Goal: Task Accomplishment & Management: Complete application form

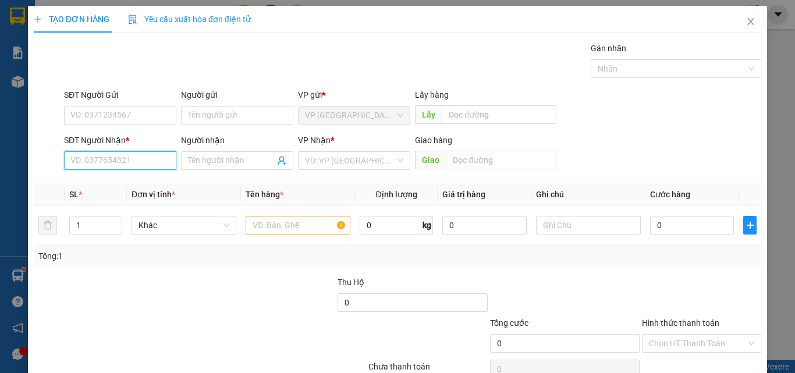
click at [142, 160] on input "SĐT Người Nhận *" at bounding box center [120, 160] width 112 height 19
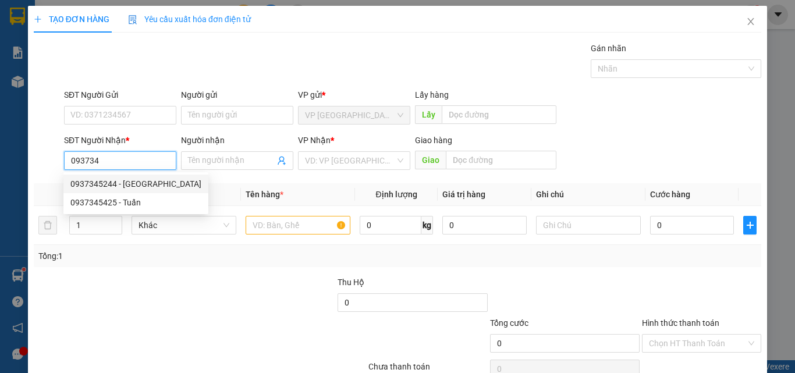
click at [127, 181] on div "0937345244 - [GEOGRAPHIC_DATA]" at bounding box center [135, 183] width 131 height 13
type input "0937345244"
type input "PHUONG"
type input "KM 30"
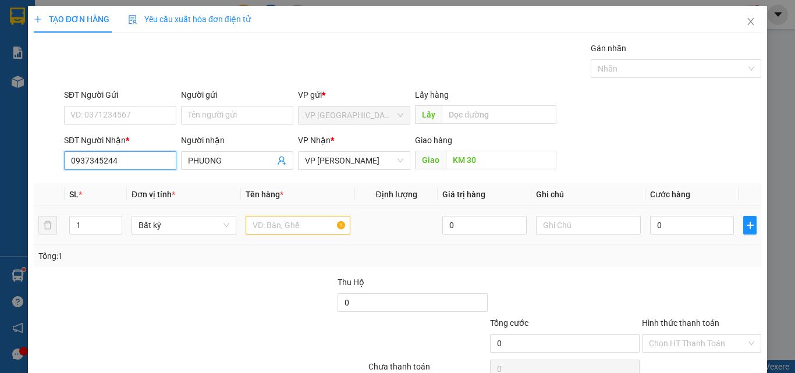
type input "0937345244"
click at [300, 225] on input "text" at bounding box center [298, 225] width 105 height 19
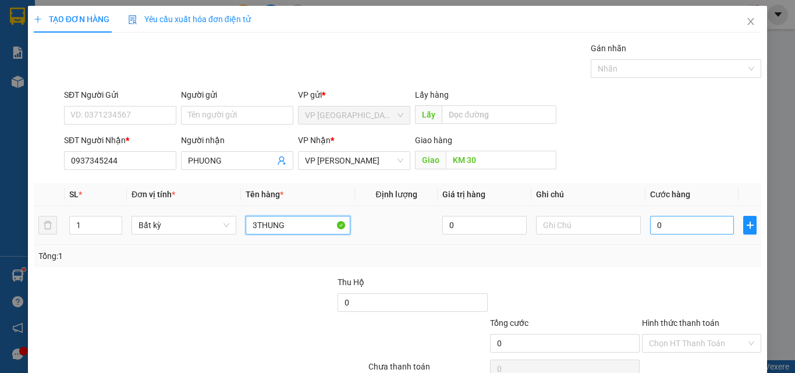
type input "3THUNG"
click at [673, 225] on input "0" at bounding box center [692, 225] width 84 height 19
type input "1"
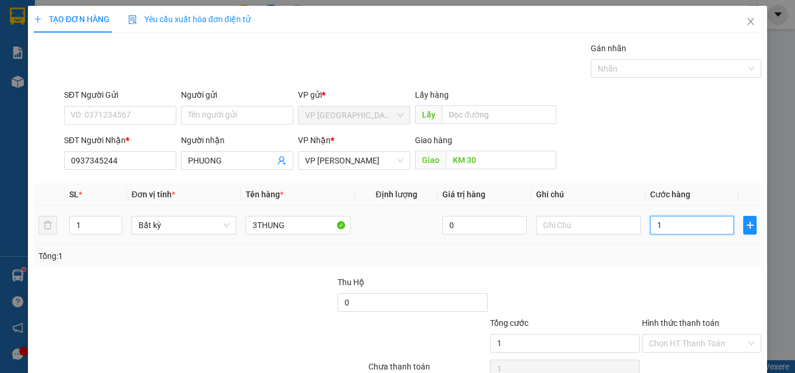
type input "15"
type input "150"
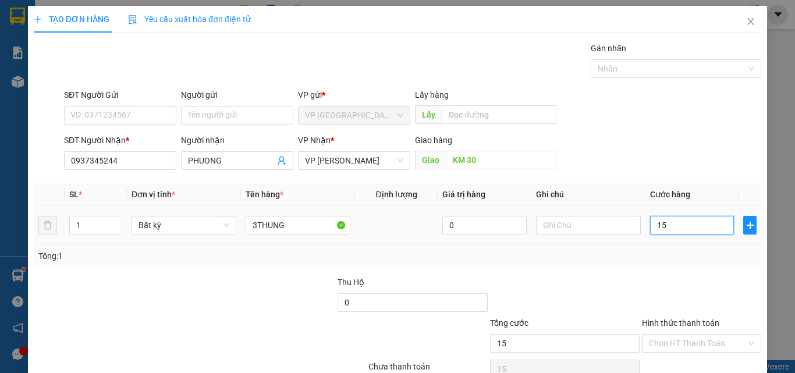
type input "150"
type input "1.500"
type input "15.000"
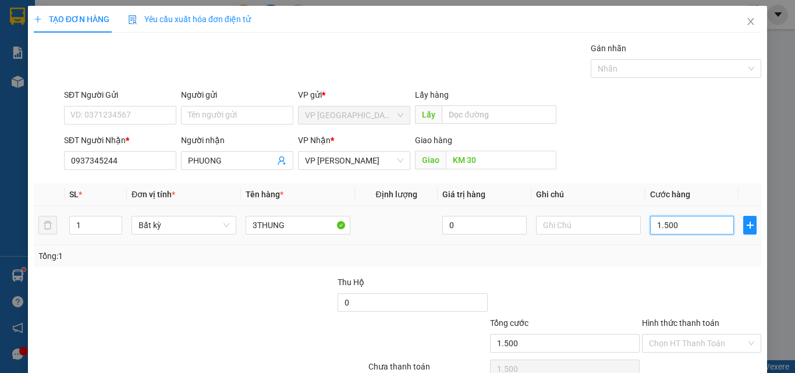
type input "15.000"
type input "150.000"
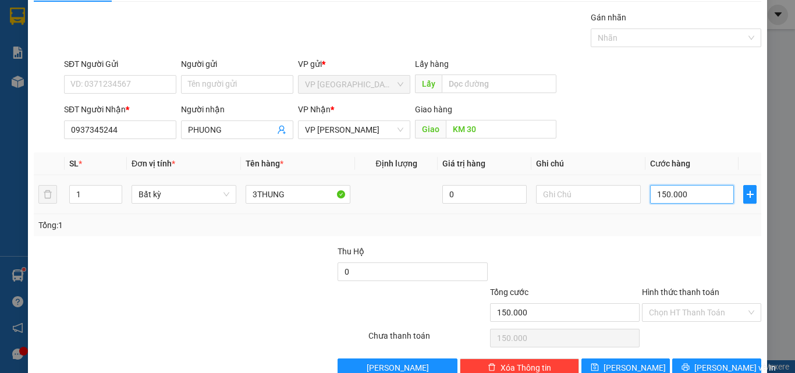
scroll to position [58, 0]
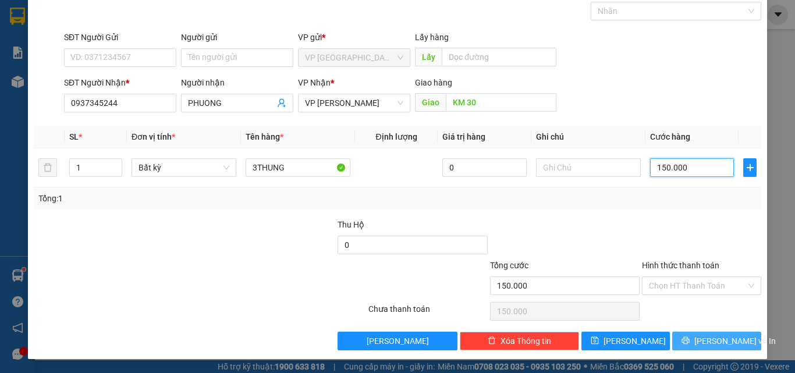
type input "150.000"
click at [690, 342] on icon "printer" at bounding box center [685, 340] width 8 height 8
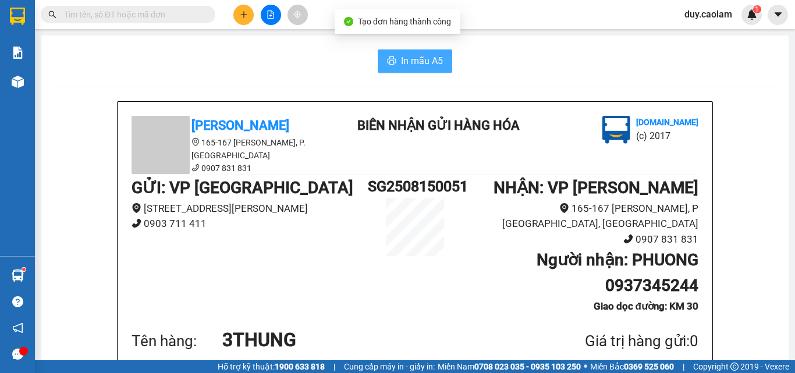
click at [400, 52] on button "In mẫu A5" at bounding box center [415, 60] width 74 height 23
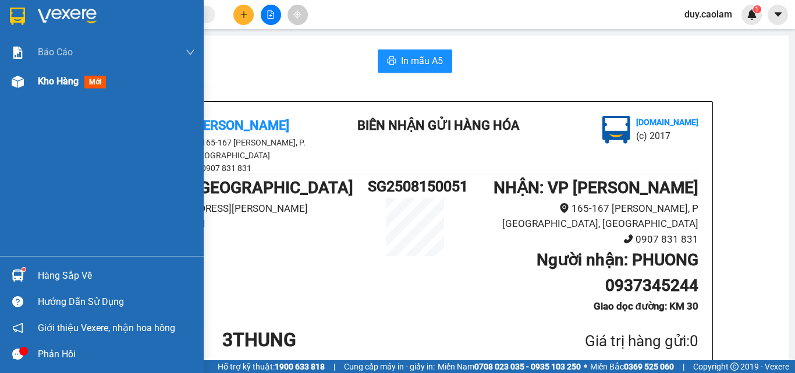
click at [39, 80] on span "Kho hàng" at bounding box center [58, 81] width 41 height 11
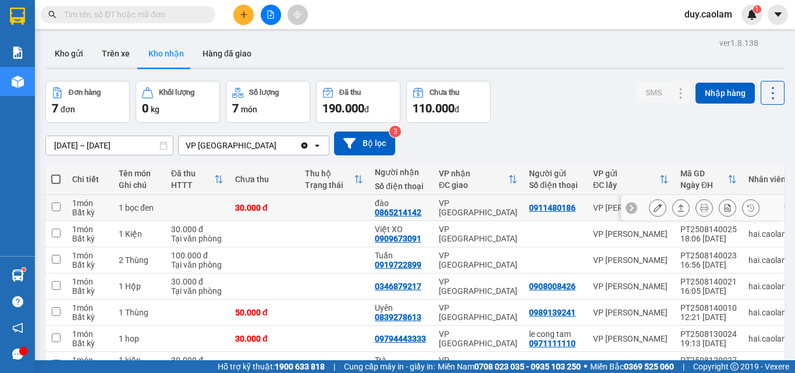
click at [314, 208] on td at bounding box center [334, 208] width 70 height 26
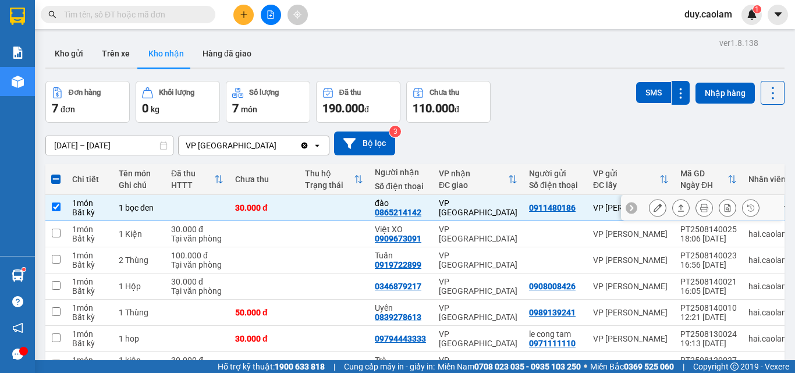
click at [186, 207] on td at bounding box center [197, 208] width 64 height 26
checkbox input "false"
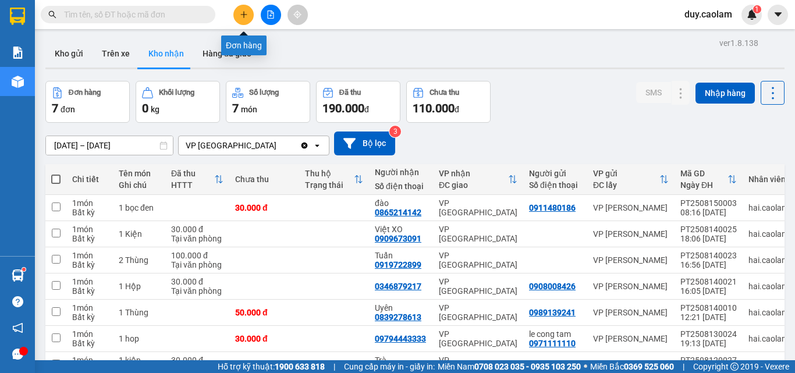
click at [240, 13] on icon "plus" at bounding box center [244, 14] width 8 height 8
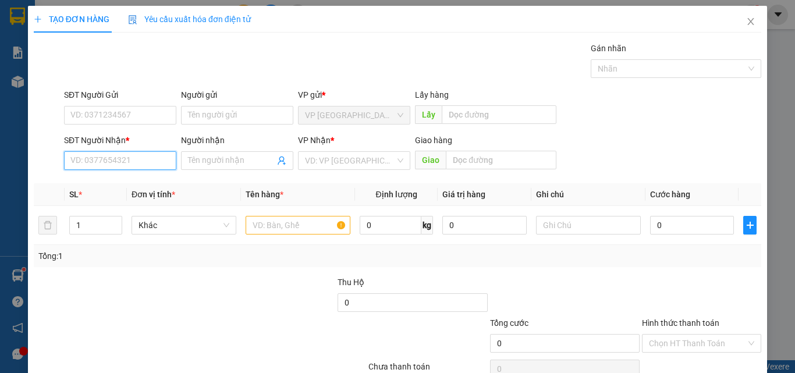
click at [119, 166] on input "SĐT Người Nhận *" at bounding box center [120, 160] width 112 height 19
click at [122, 164] on input "776" at bounding box center [120, 160] width 112 height 19
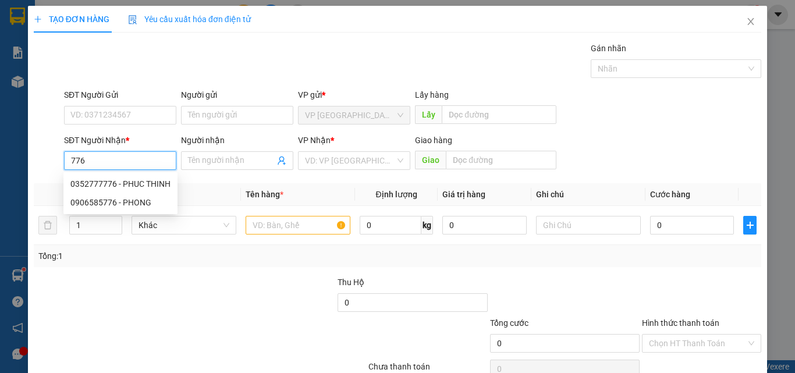
click at [130, 165] on input "776" at bounding box center [120, 160] width 112 height 19
drag, startPoint x: 130, startPoint y: 182, endPoint x: 137, endPoint y: 181, distance: 7.7
click at [131, 182] on div "0352777776 - PHUC THINH" at bounding box center [120, 183] width 100 height 13
type input "0352777776"
type input "PHUC THINH"
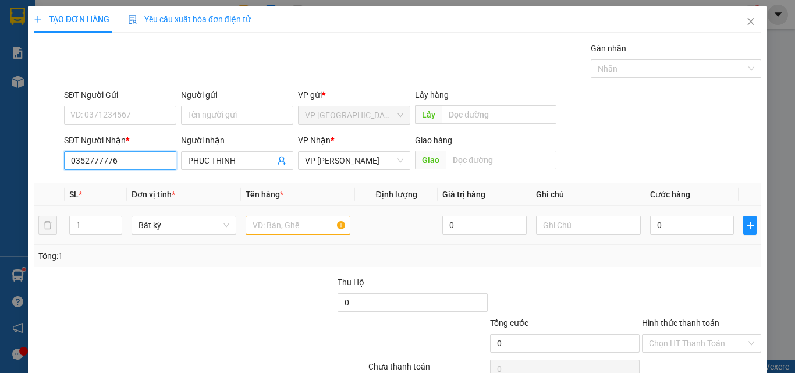
type input "0352777776"
click at [290, 219] on input "text" at bounding box center [298, 225] width 105 height 19
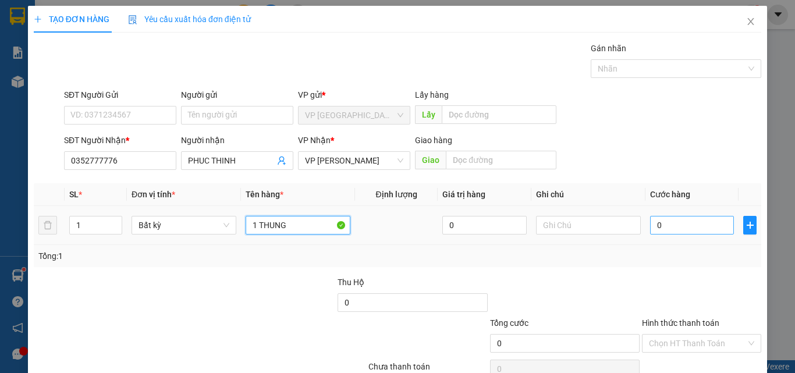
type input "1 THUNG"
click at [662, 226] on input "0" at bounding box center [692, 225] width 84 height 19
type input "4"
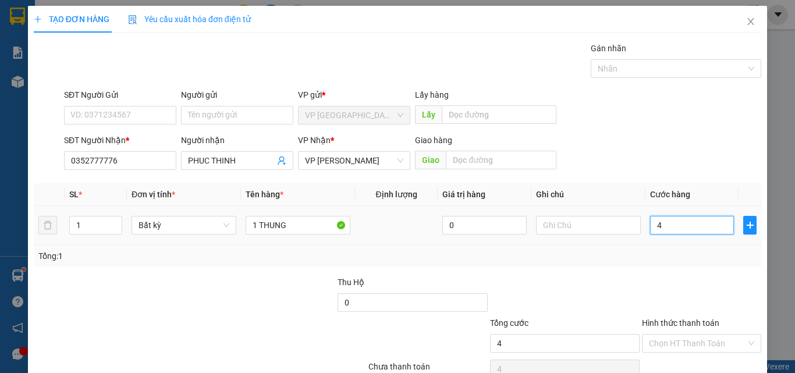
type input "40"
type input "400"
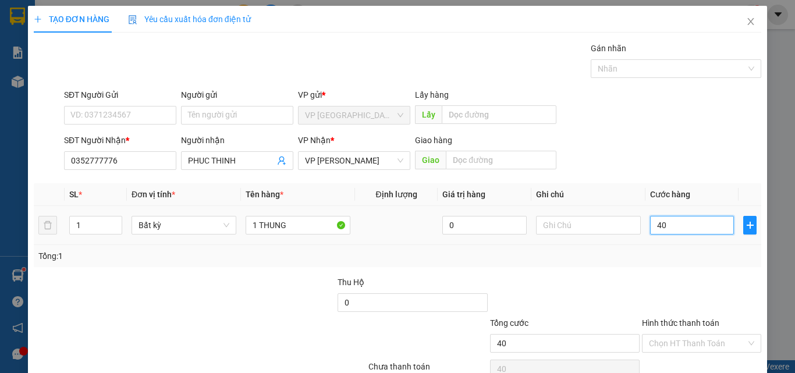
type input "400"
type input "4.000"
type input "40.000"
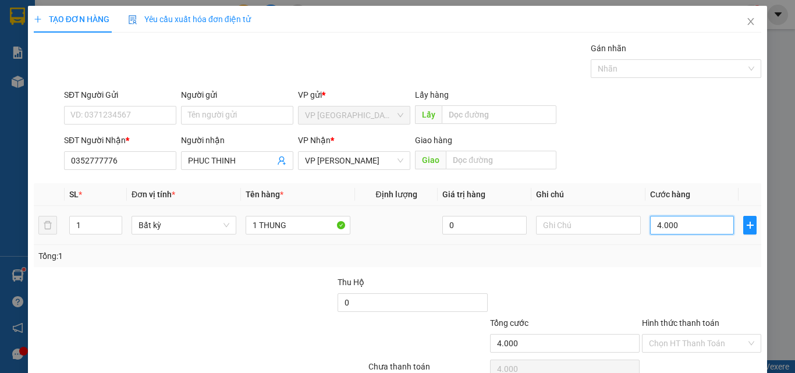
type input "40.000"
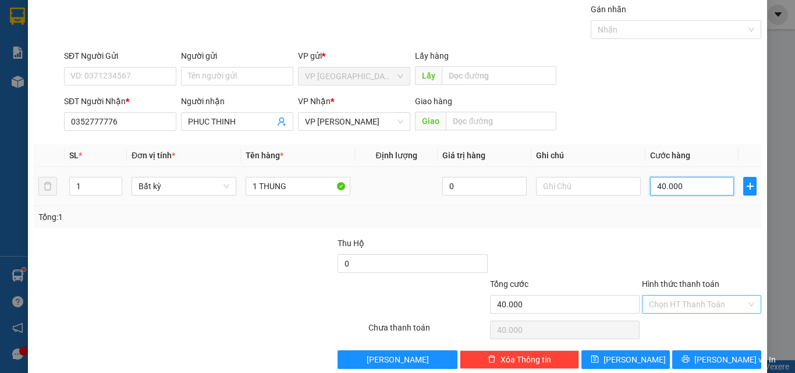
scroll to position [58, 0]
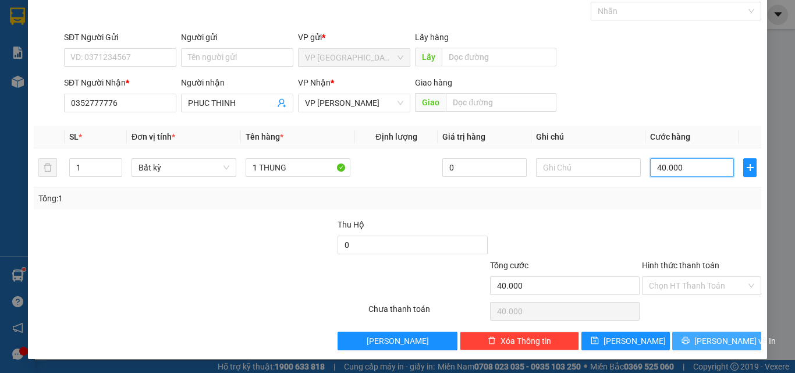
type input "40.000"
click at [702, 340] on span "[PERSON_NAME] và In" at bounding box center [734, 341] width 81 height 13
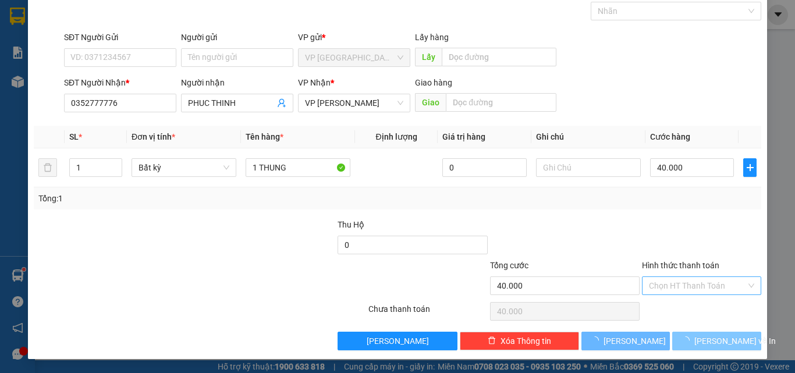
scroll to position [19, 0]
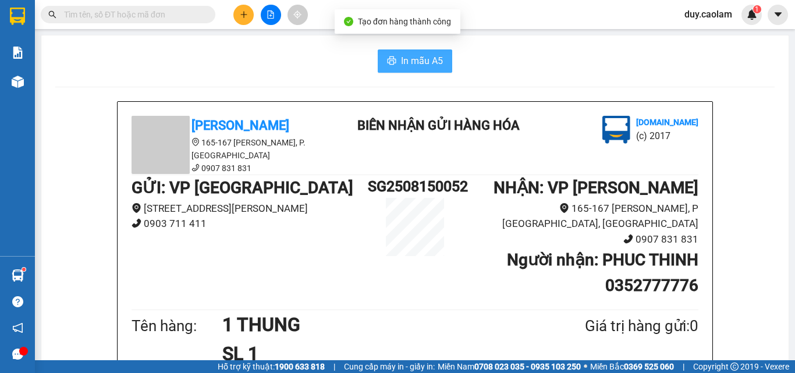
click at [411, 62] on span "In mẫu A5" at bounding box center [422, 61] width 42 height 15
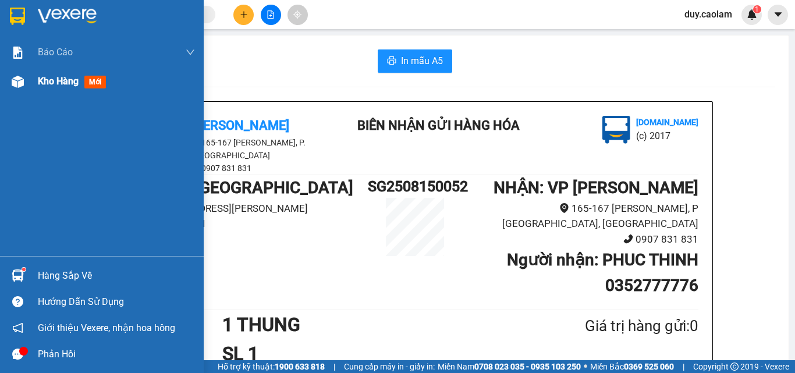
click at [32, 93] on div "Kho hàng mới" at bounding box center [102, 81] width 204 height 29
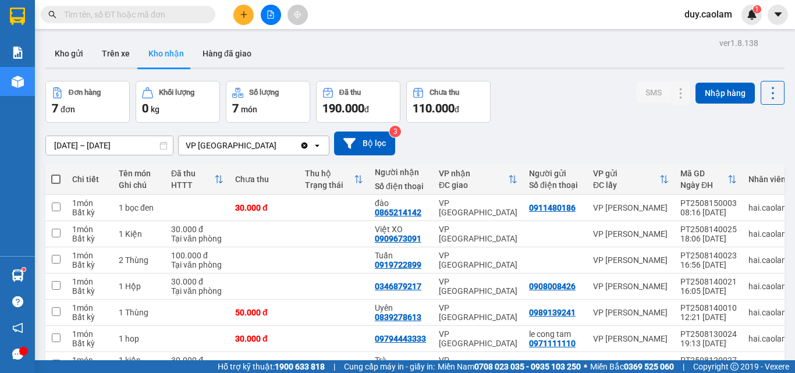
click at [247, 17] on icon "plus" at bounding box center [244, 14] width 8 height 8
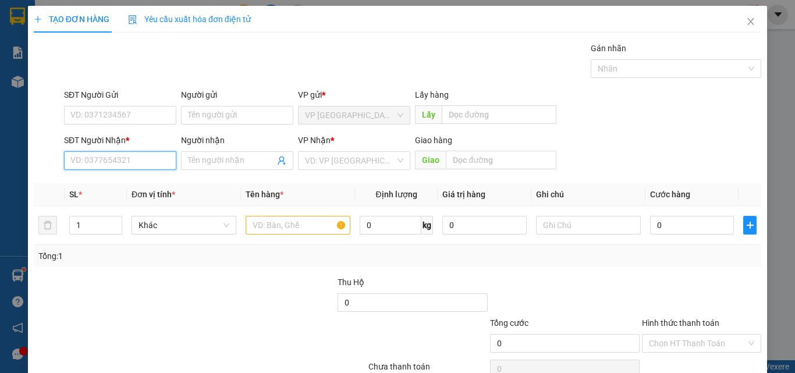
click at [133, 159] on input "SĐT Người Nhận *" at bounding box center [120, 160] width 112 height 19
click at [133, 157] on input "SĐT Người Nhận *" at bounding box center [120, 160] width 112 height 19
click at [133, 157] on input "0" at bounding box center [120, 160] width 112 height 19
click at [128, 184] on div "0964908462 - ANH LONG" at bounding box center [118, 183] width 97 height 13
type input "0964908462"
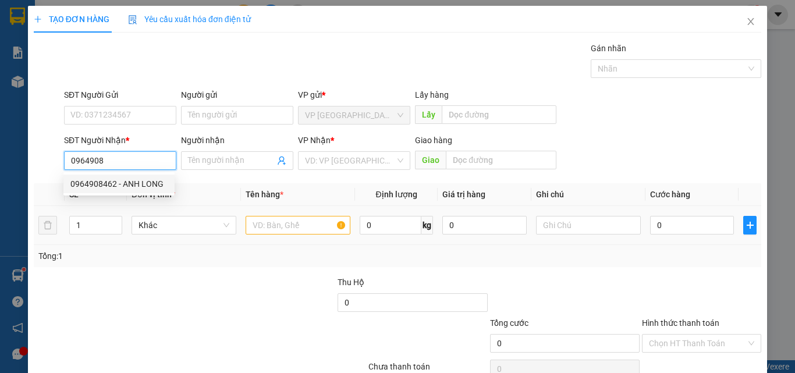
type input "ANH LONG"
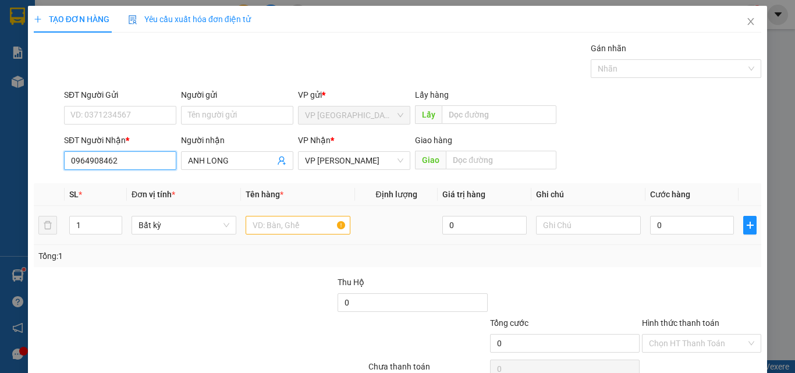
type input "0964908462"
click at [281, 229] on input "text" at bounding box center [298, 225] width 105 height 19
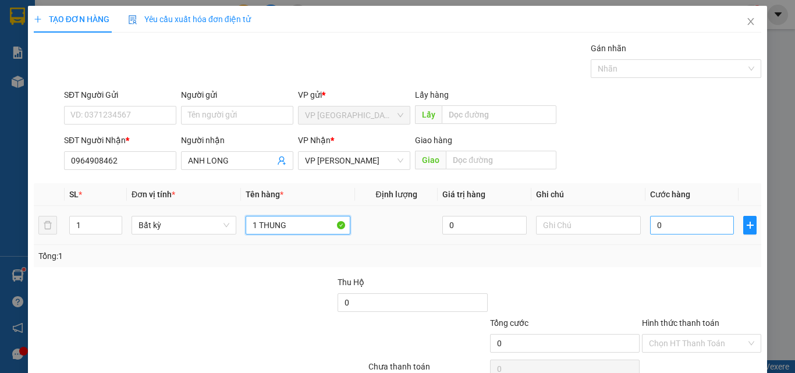
type input "1 THUNG"
click at [668, 227] on input "0" at bounding box center [692, 225] width 84 height 19
type input "4"
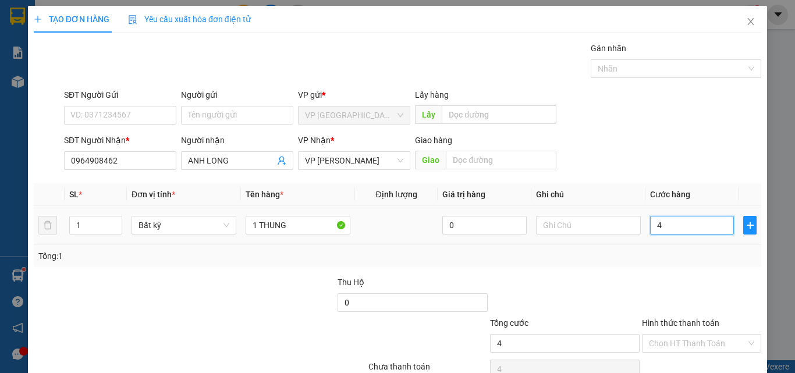
type input "40"
type input "400"
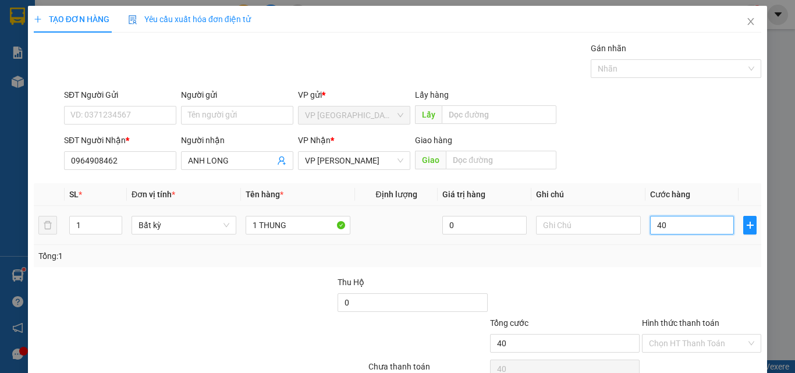
type input "400"
type input "4.000"
type input "40.000"
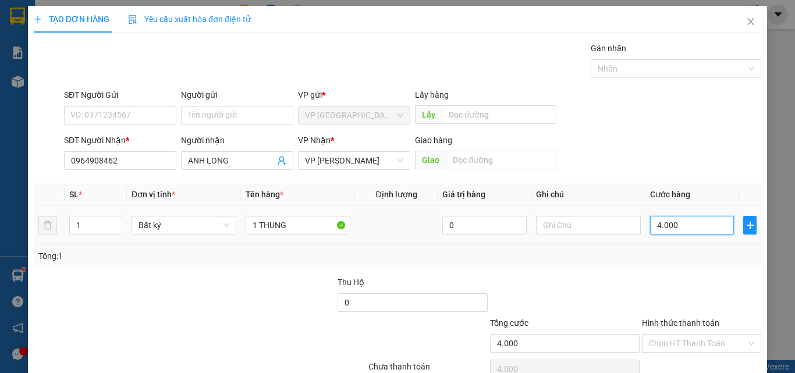
type input "40.000"
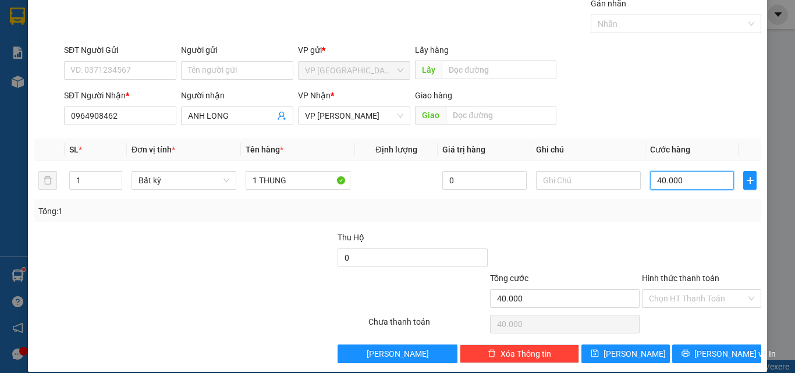
scroll to position [58, 0]
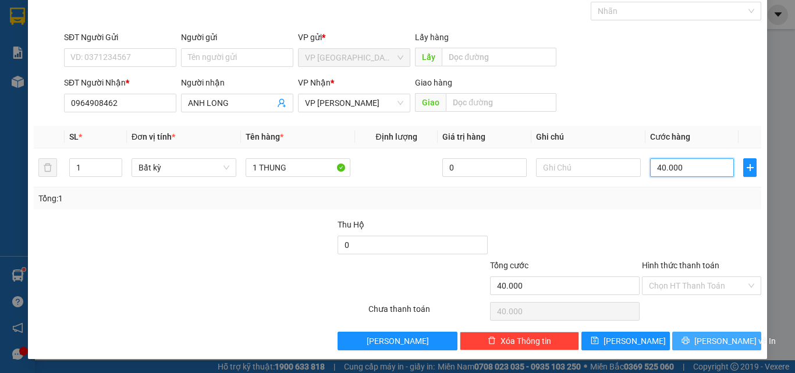
type input "40.000"
click at [704, 342] on span "[PERSON_NAME] và In" at bounding box center [734, 341] width 81 height 13
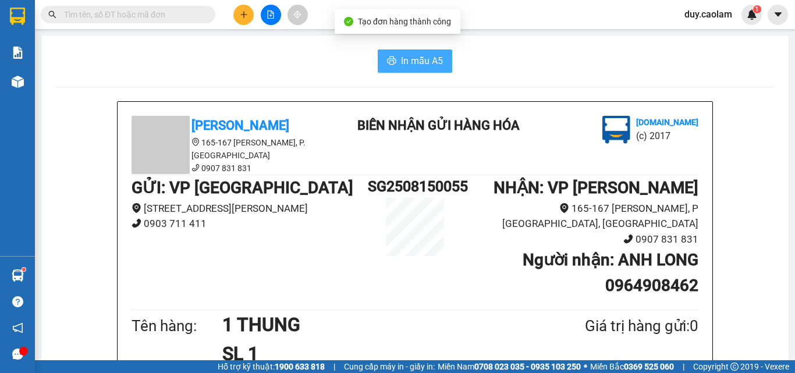
click at [412, 59] on span "In mẫu A5" at bounding box center [422, 61] width 42 height 15
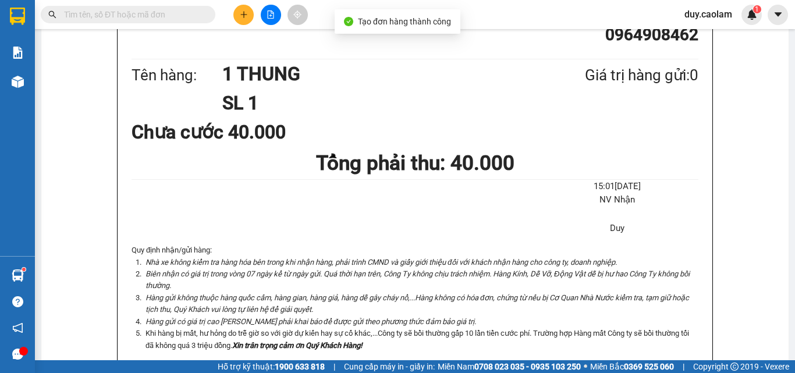
scroll to position [291, 0]
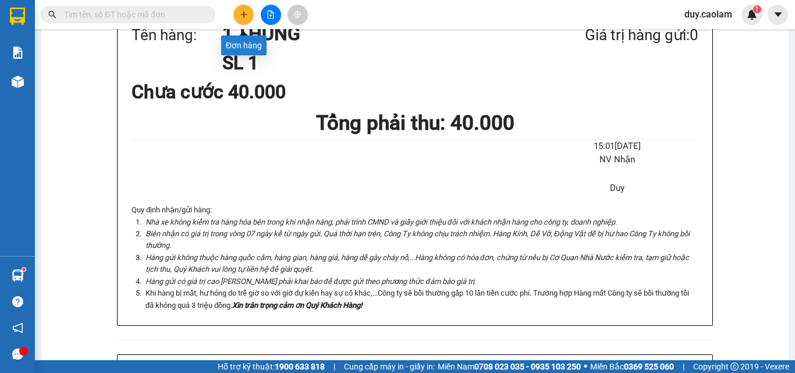
click at [245, 10] on icon "plus" at bounding box center [244, 14] width 8 height 8
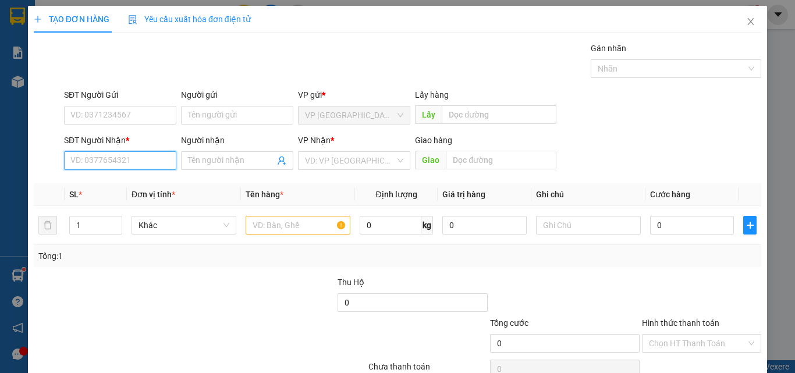
click at [106, 156] on input "SĐT Người Nhận *" at bounding box center [120, 160] width 112 height 19
click at [103, 163] on input "989" at bounding box center [120, 160] width 112 height 19
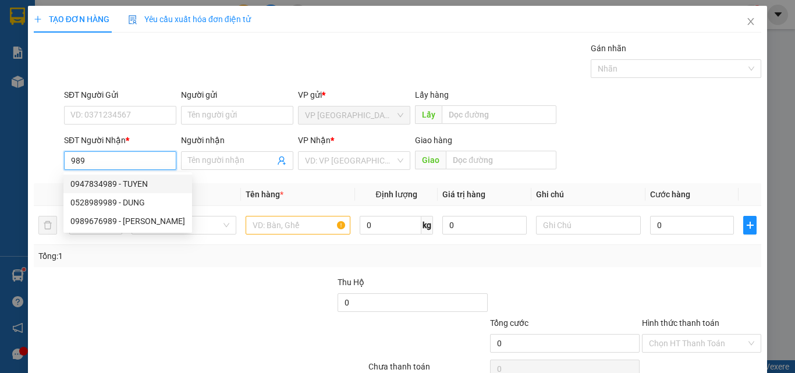
click at [120, 183] on div "0947834989 - TUYEN" at bounding box center [127, 183] width 115 height 13
type input "0947834989"
type input "TUYEN"
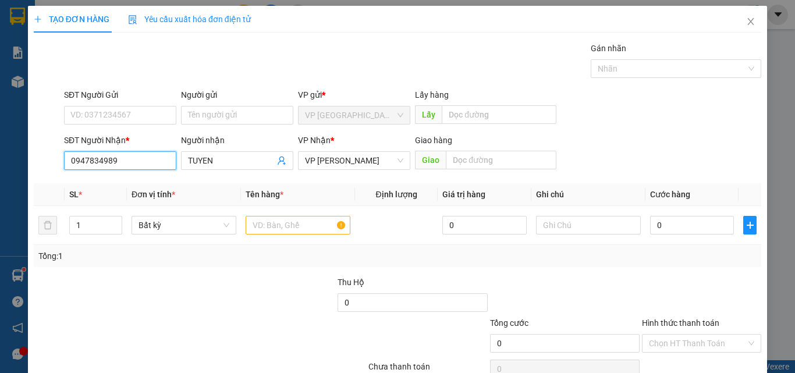
type input "0947834989"
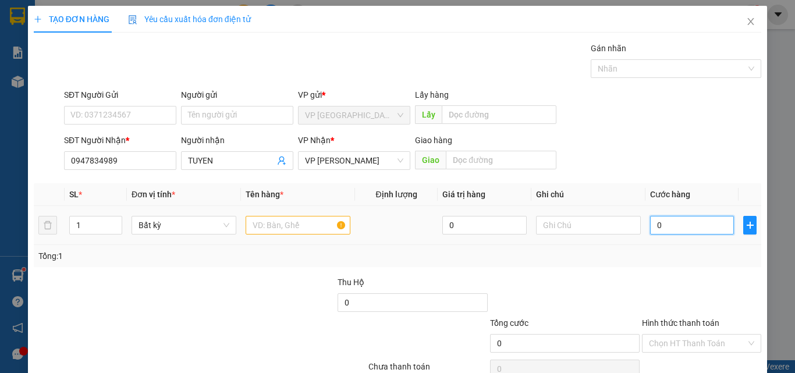
drag, startPoint x: 255, startPoint y: 200, endPoint x: 665, endPoint y: 228, distance: 410.7
click at [665, 229] on input "0" at bounding box center [692, 225] width 84 height 19
click at [287, 216] on input "text" at bounding box center [298, 225] width 105 height 19
type input "1CUC"
click at [688, 224] on input "0" at bounding box center [692, 225] width 84 height 19
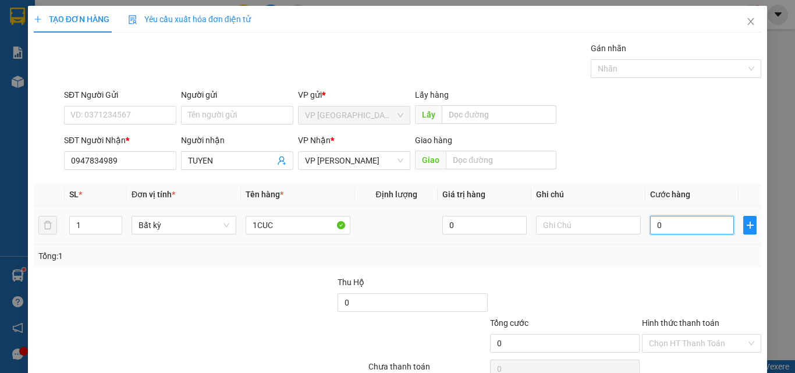
type input "6"
type input "60"
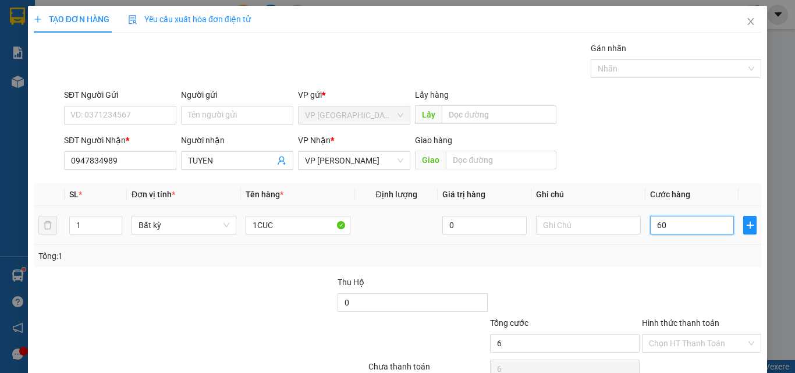
type input "60"
type input "600"
type input "6.000"
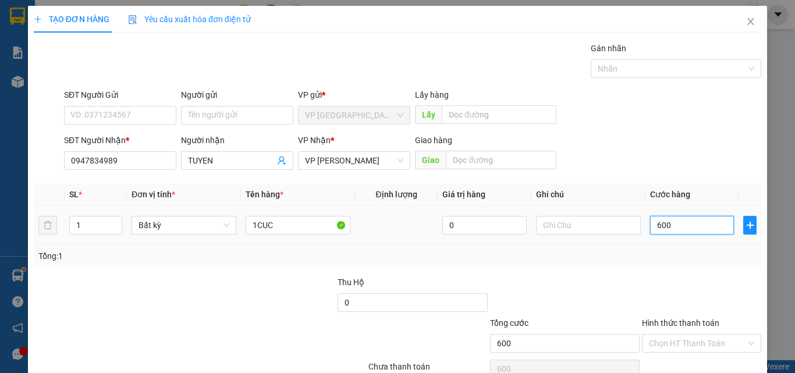
type input "6.000"
type input "60.000"
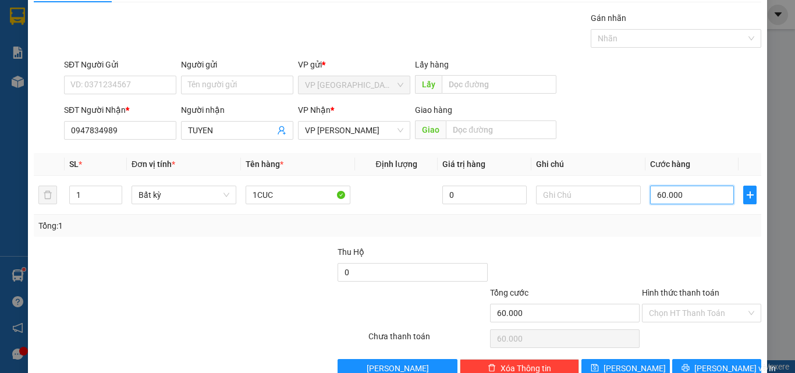
scroll to position [58, 0]
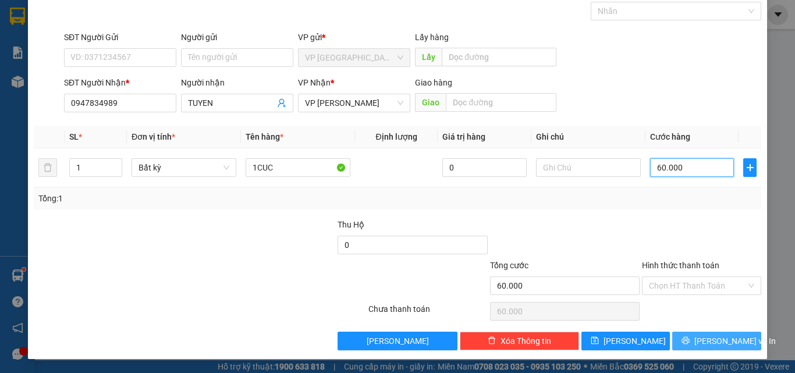
type input "60.000"
click at [698, 344] on button "[PERSON_NAME] và In" at bounding box center [716, 341] width 89 height 19
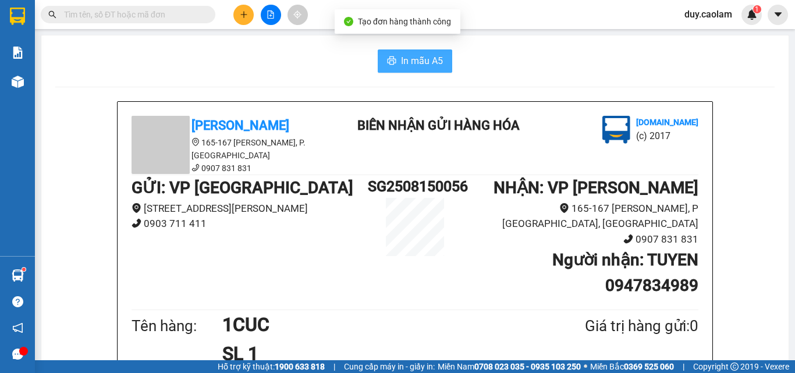
click at [401, 61] on span "In mẫu A5" at bounding box center [422, 61] width 42 height 15
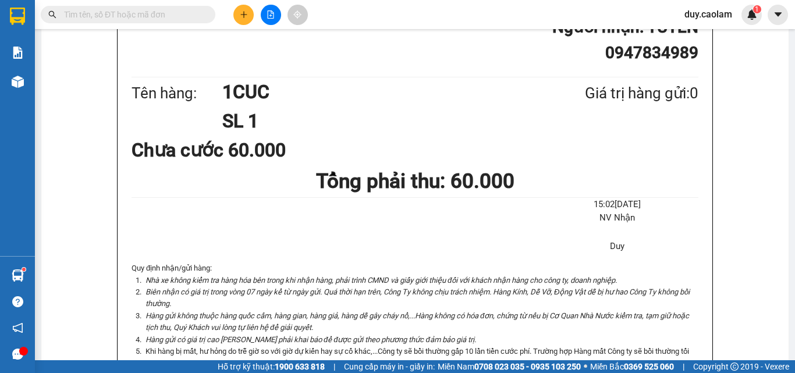
click at [624, 311] on icon "Hàng gửi không thuộc hàng quốc cấm, hàng gian, hàng giả, hàng dễ gây cháy nổ,..…" at bounding box center [417, 321] width 544 height 20
click at [245, 9] on button at bounding box center [243, 15] width 20 height 20
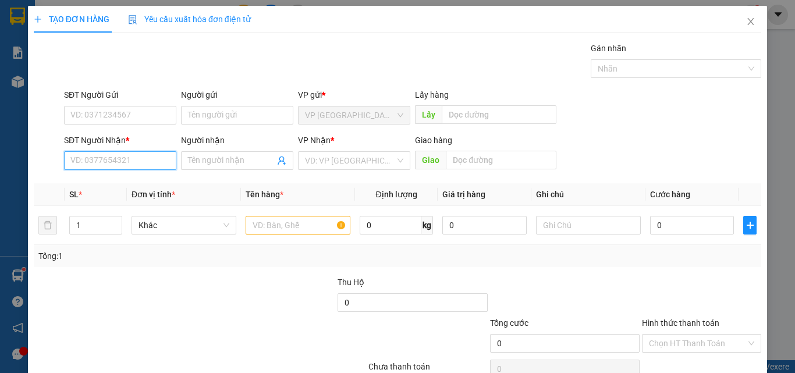
click at [147, 164] on input "SĐT Người Nhận *" at bounding box center [120, 160] width 112 height 19
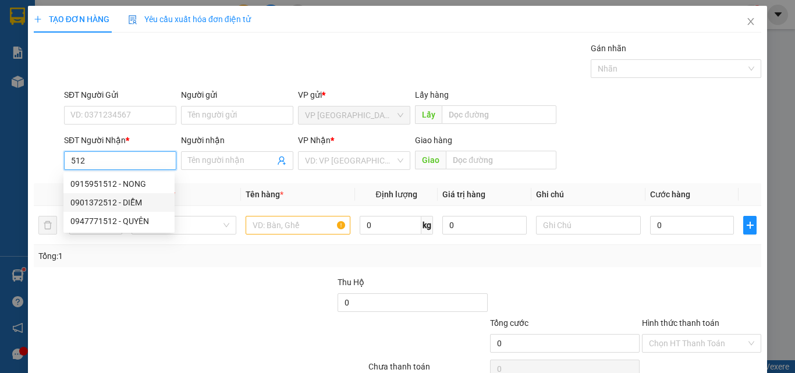
click at [133, 205] on div "0901372512 - DIỄM" at bounding box center [118, 202] width 97 height 13
type input "0901372512"
type input "DIỄM"
type input "KM 22"
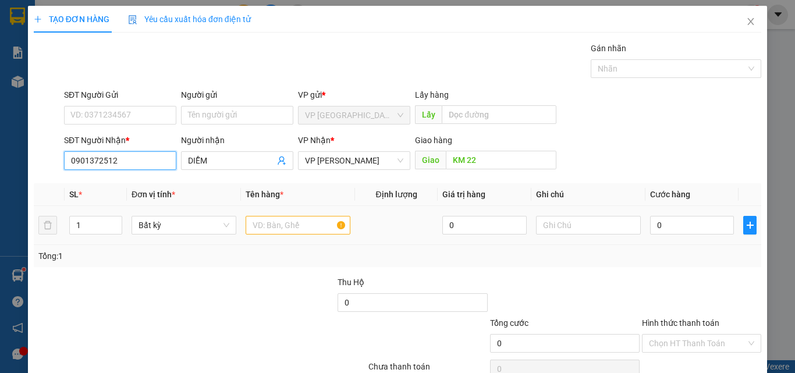
type input "0901372512"
click at [304, 228] on input "text" at bounding box center [298, 225] width 105 height 19
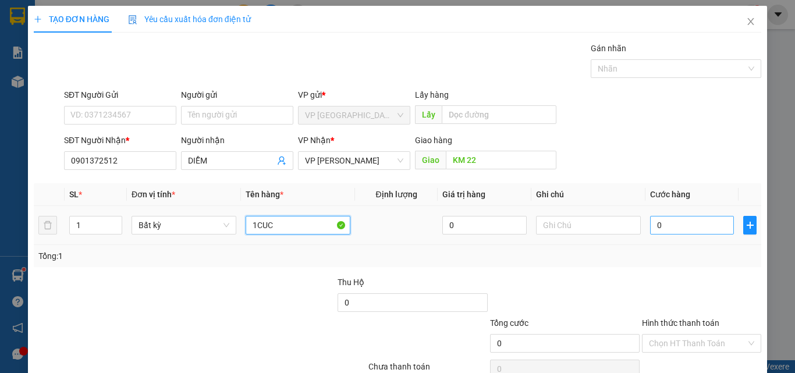
type input "1CUC"
click at [680, 220] on input "0" at bounding box center [692, 225] width 84 height 19
type input "6"
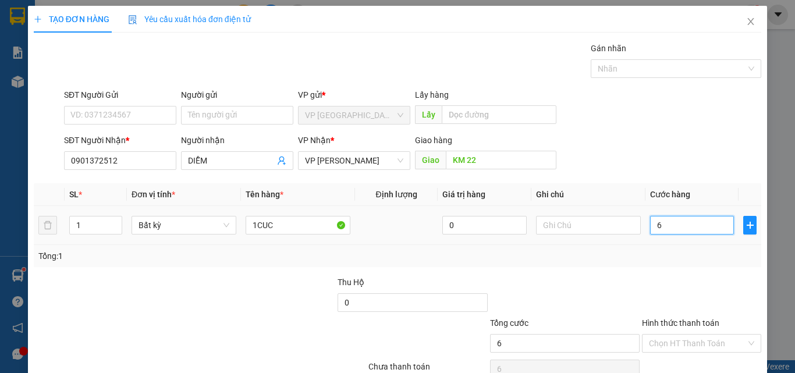
type input "60"
type input "600"
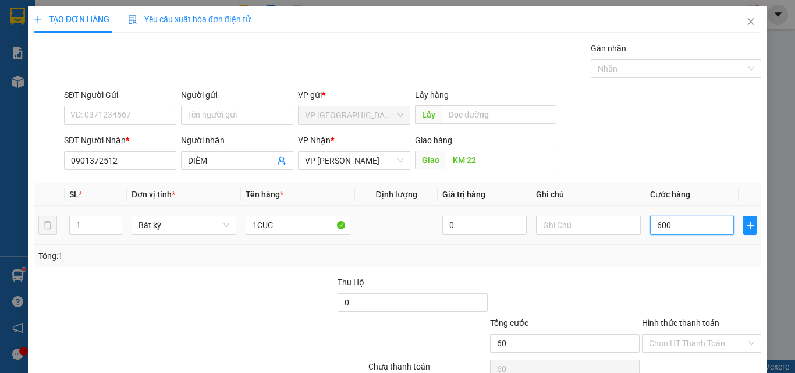
type input "600"
type input "6.000"
type input "60.000"
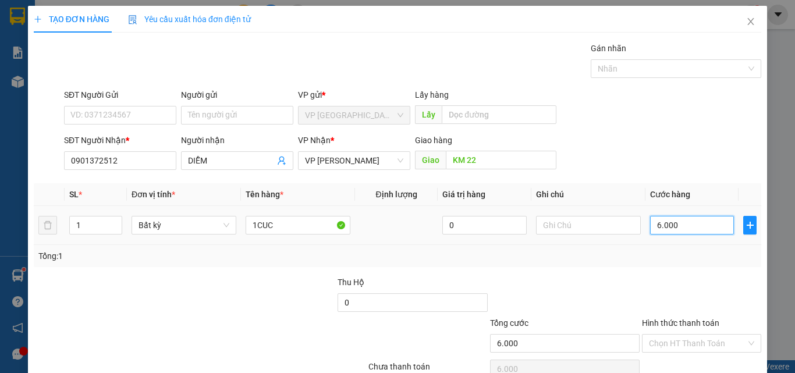
type input "60.000"
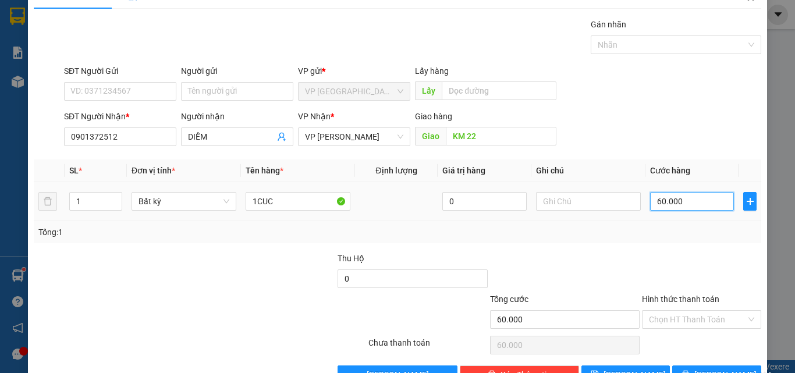
scroll to position [58, 0]
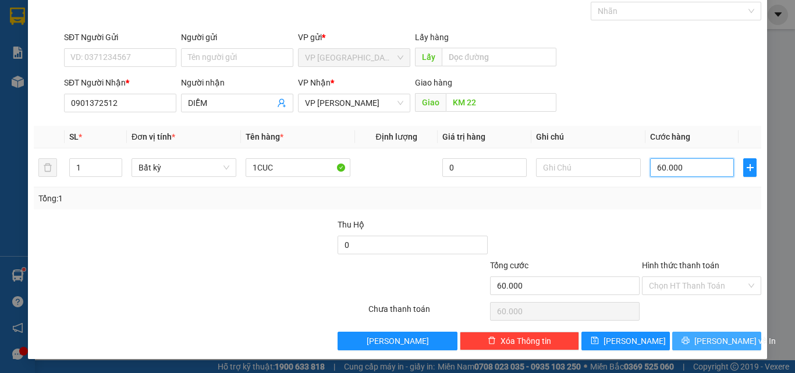
type input "60.000"
click at [691, 336] on button "[PERSON_NAME] và In" at bounding box center [716, 341] width 89 height 19
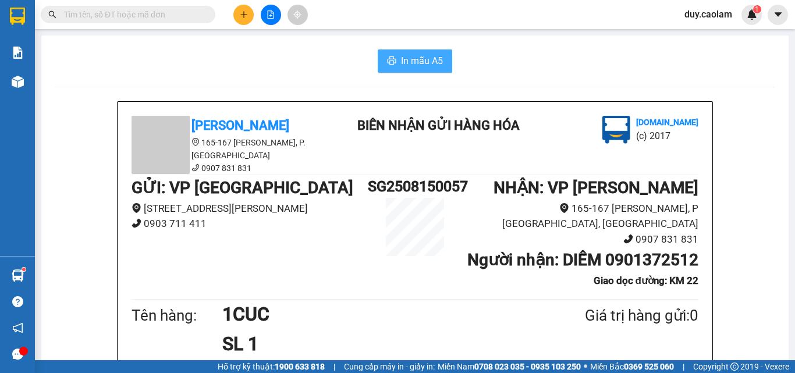
drag, startPoint x: 415, startPoint y: 55, endPoint x: 427, endPoint y: 67, distance: 16.9
click at [416, 55] on span "In mẫu A5" at bounding box center [422, 61] width 42 height 15
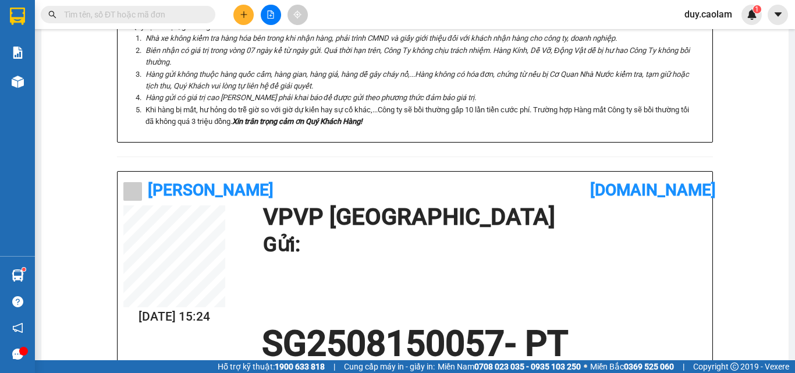
scroll to position [407, 0]
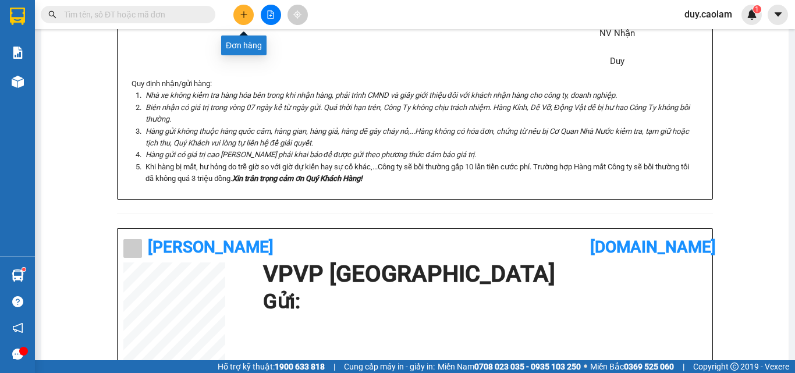
click at [240, 21] on button at bounding box center [243, 15] width 20 height 20
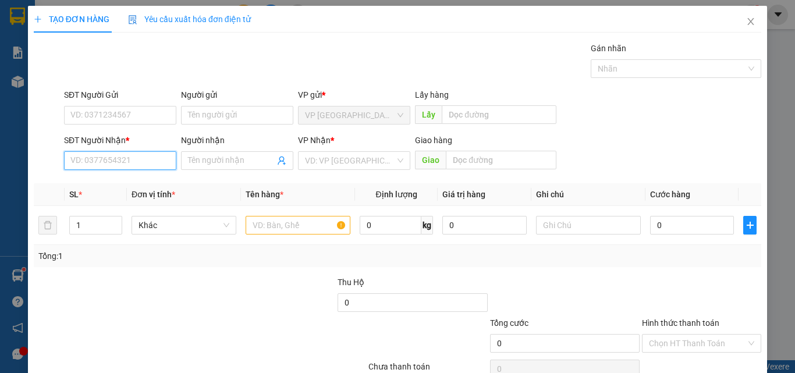
click at [112, 164] on input "SĐT Người Nhận *" at bounding box center [120, 160] width 112 height 19
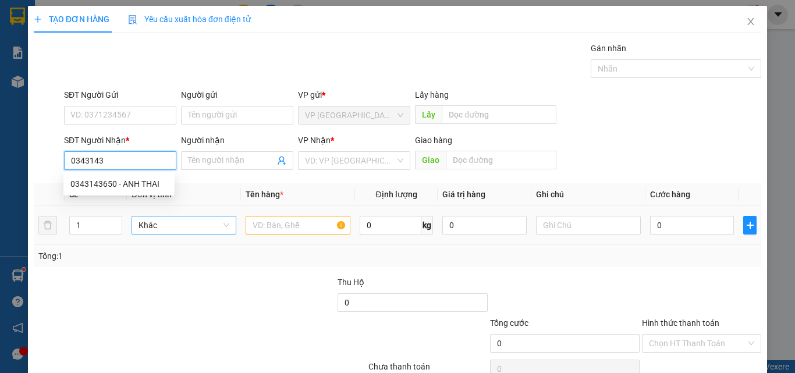
click at [169, 218] on div "Transit Pickup Surcharge Ids Transit Deliver Surcharge Ids Transit Deliver Surc…" at bounding box center [397, 225] width 727 height 366
click at [141, 186] on div "0343143650 - ANH THAI" at bounding box center [118, 183] width 97 height 13
type input "0343143650"
type input "ANH THAI"
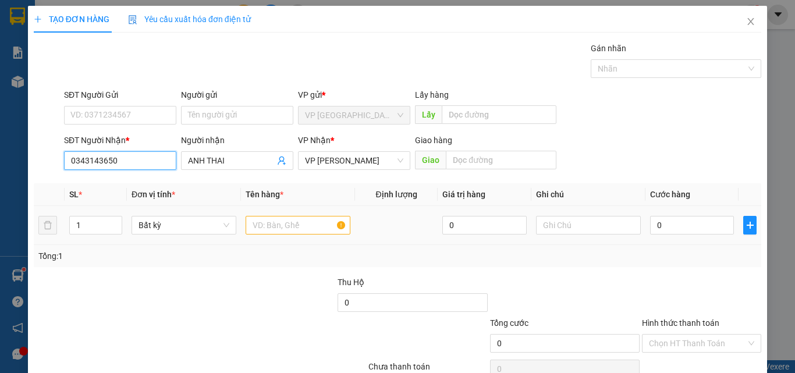
type input "0343143650"
click at [287, 224] on input "text" at bounding box center [298, 225] width 105 height 19
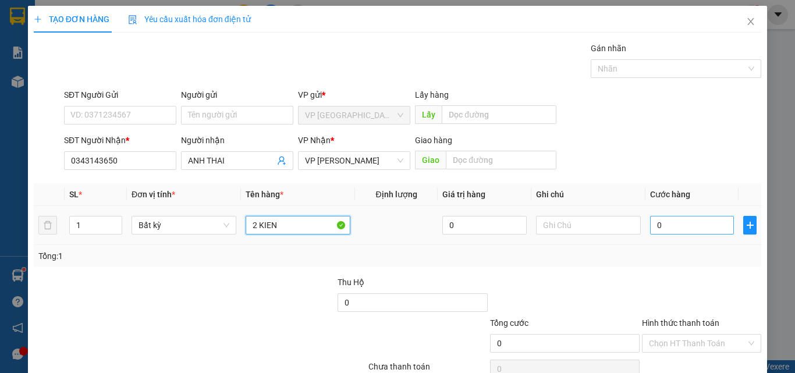
type input "2 KIEN"
click at [667, 226] on input "0" at bounding box center [692, 225] width 84 height 19
type input "6"
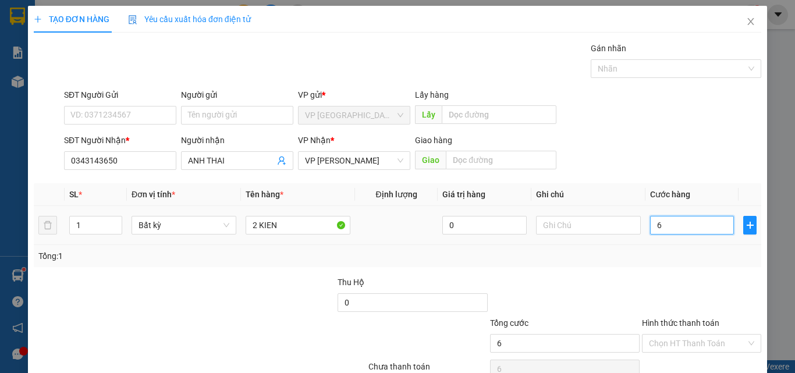
type input "60"
type input "600"
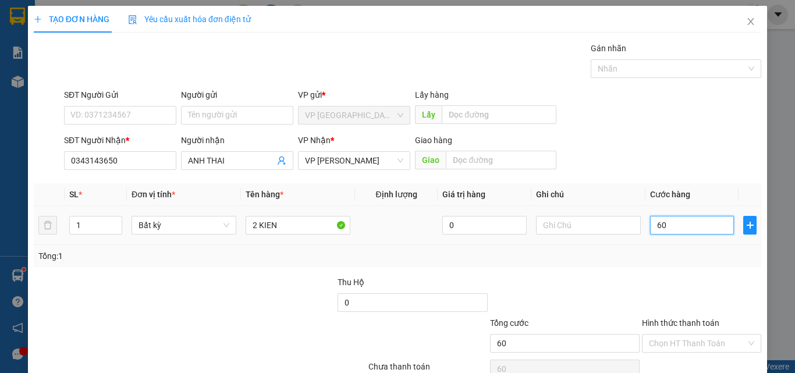
type input "600"
type input "6.000"
type input "60.000"
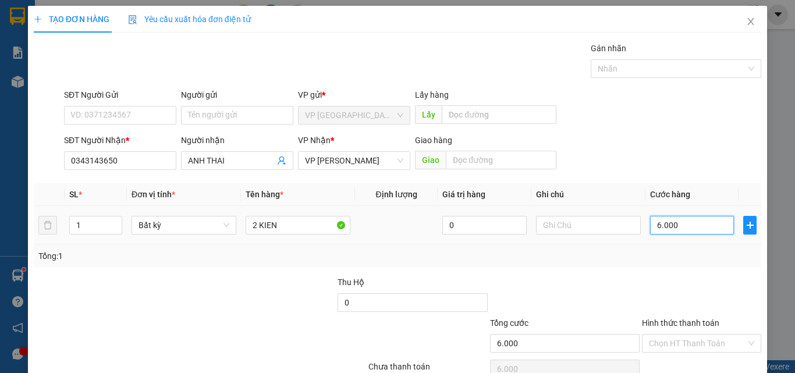
type input "60.000"
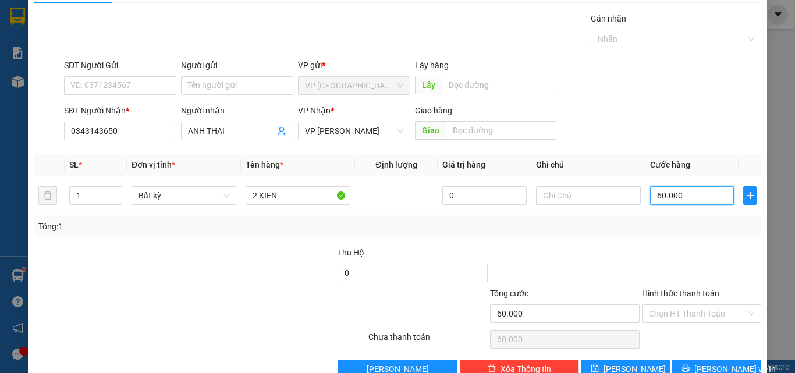
scroll to position [58, 0]
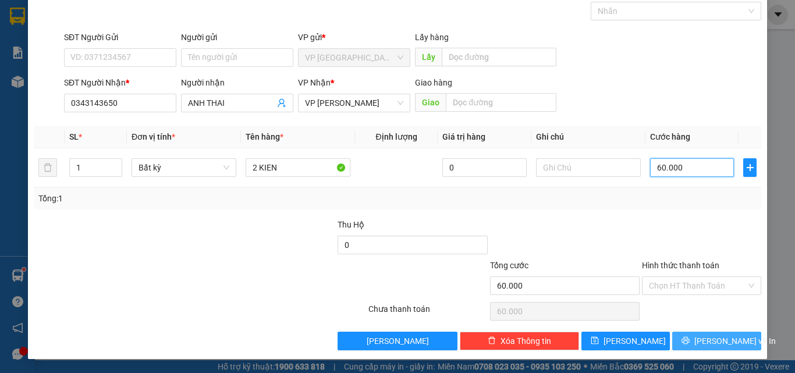
type input "60.000"
click at [699, 340] on span "[PERSON_NAME] và In" at bounding box center [734, 341] width 81 height 13
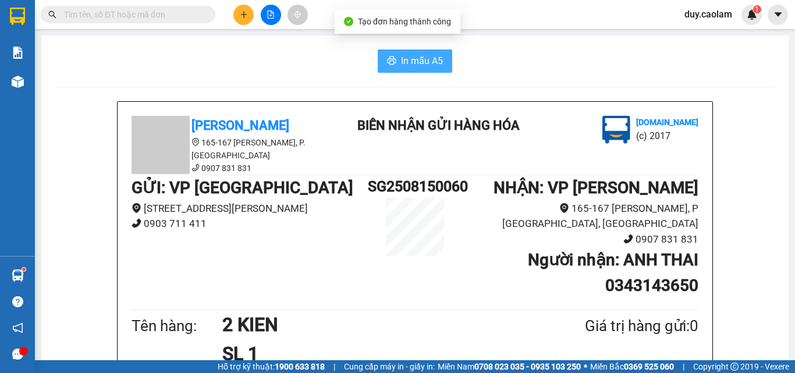
click at [417, 59] on span "In mẫu A5" at bounding box center [422, 61] width 42 height 15
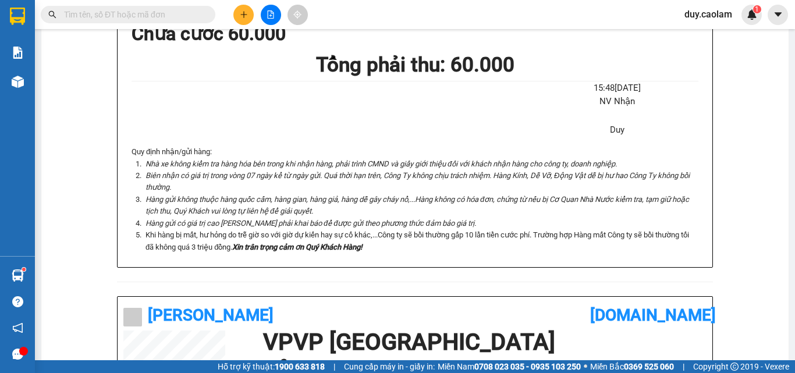
scroll to position [175, 0]
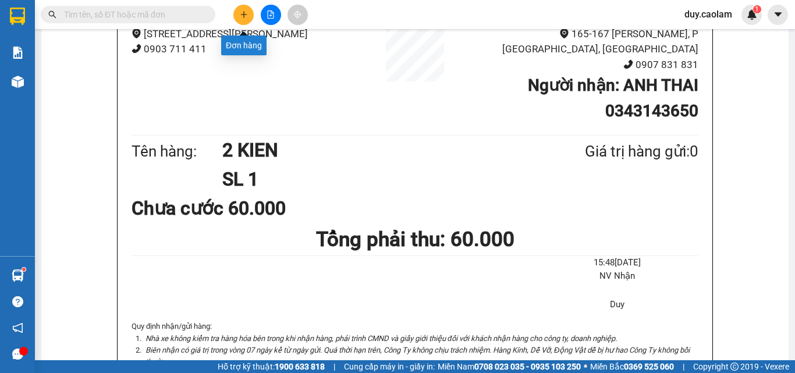
click at [238, 16] on button at bounding box center [243, 15] width 20 height 20
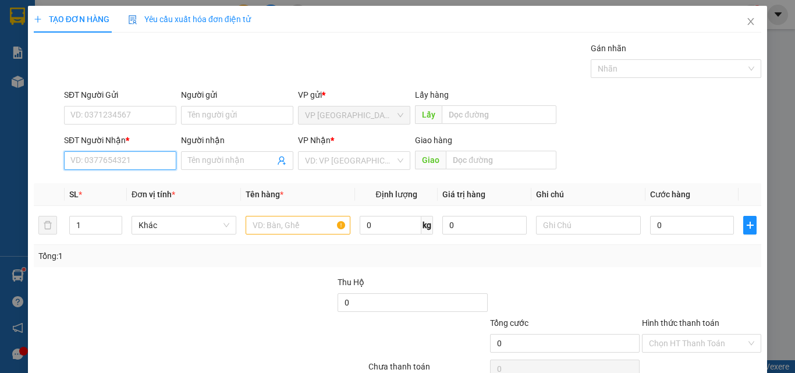
click at [118, 155] on input "SĐT Người Nhận *" at bounding box center [120, 160] width 112 height 19
click at [115, 183] on div "0937288384 - BẢO" at bounding box center [118, 183] width 97 height 13
type input "0937288384"
type input "BẢO"
type input "0937288384"
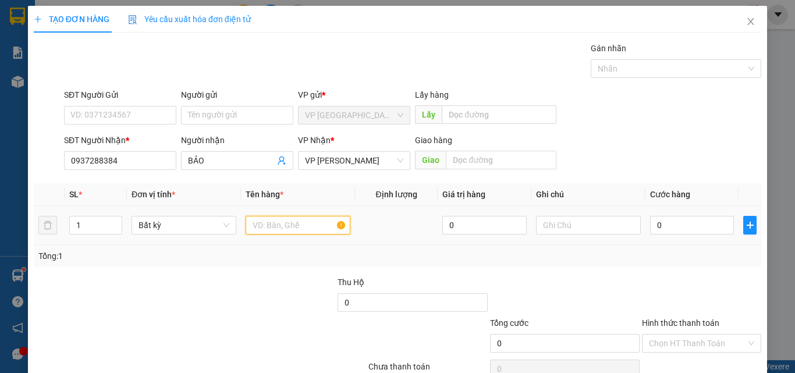
click at [275, 226] on input "text" at bounding box center [298, 225] width 105 height 19
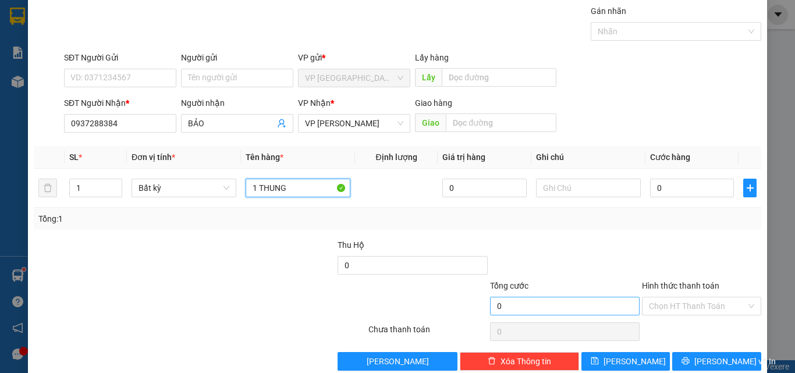
scroll to position [58, 0]
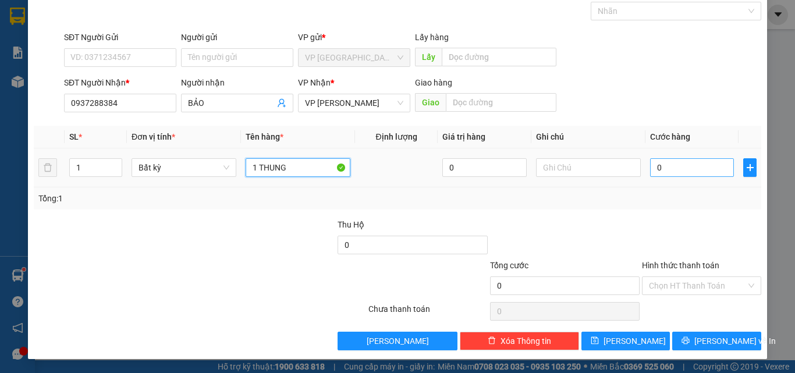
type input "1 THUNG"
type input "5"
type input "50"
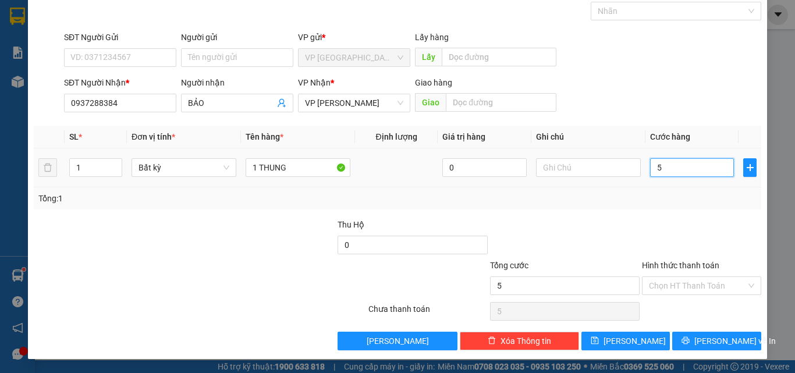
type input "50"
type input "500"
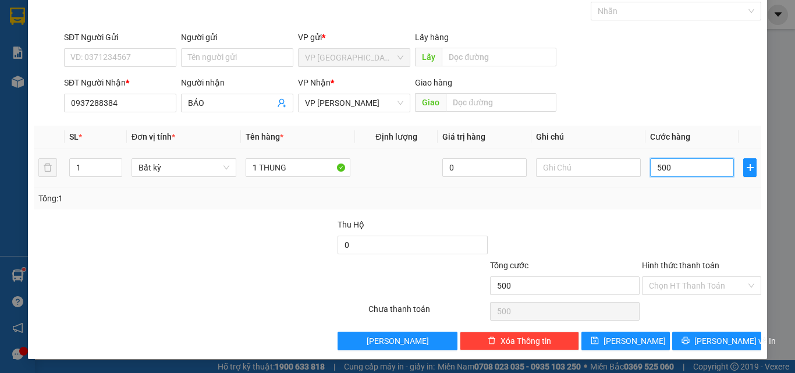
type input "5.000"
type input "50.000"
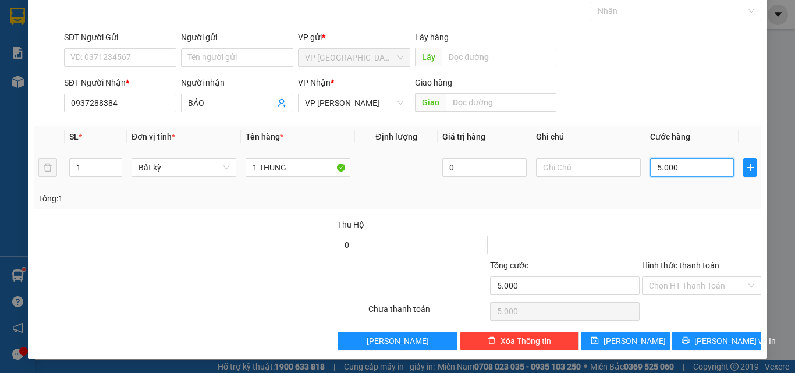
type input "50.000"
click at [705, 342] on span "[PERSON_NAME] và In" at bounding box center [734, 341] width 81 height 13
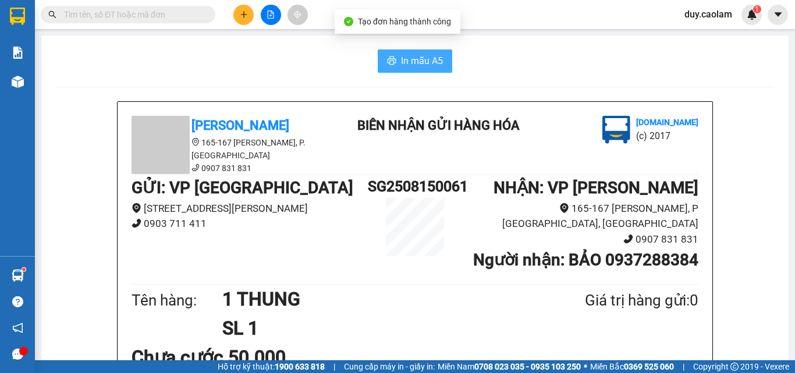
drag, startPoint x: 402, startPoint y: 65, endPoint x: 413, endPoint y: 76, distance: 15.2
click at [404, 65] on span "In mẫu A5" at bounding box center [422, 61] width 42 height 15
click at [237, 19] on button at bounding box center [243, 15] width 20 height 20
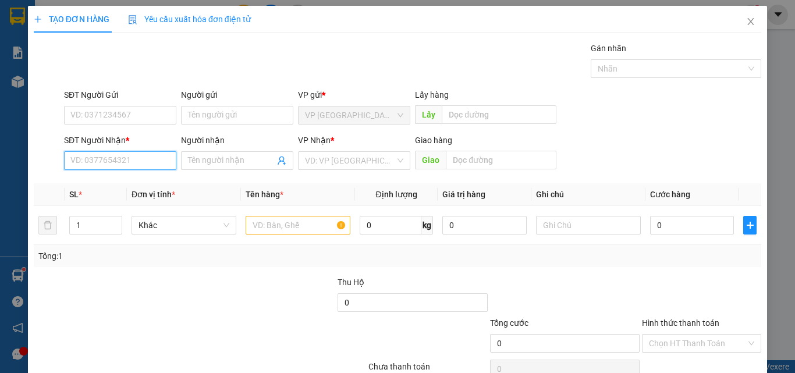
click at [122, 159] on input "SĐT Người Nhận *" at bounding box center [120, 160] width 112 height 19
drag, startPoint x: 124, startPoint y: 155, endPoint x: 131, endPoint y: 162, distance: 9.9
click at [124, 157] on input "941" at bounding box center [120, 160] width 112 height 19
click at [125, 165] on input "941" at bounding box center [120, 160] width 112 height 19
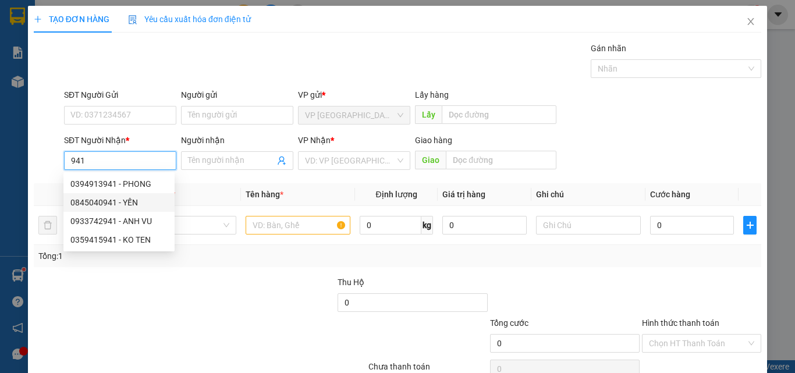
click at [123, 200] on div "0845040941 - YẾN" at bounding box center [118, 202] width 97 height 13
type input "0845040941"
type input "YẾN"
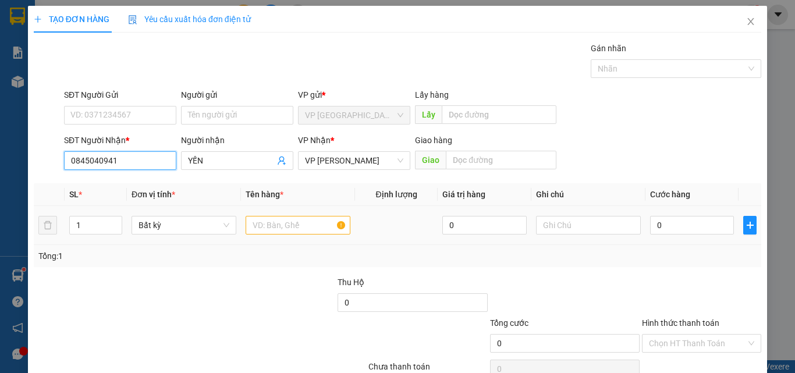
type input "0845040941"
click at [283, 229] on input "text" at bounding box center [298, 225] width 105 height 19
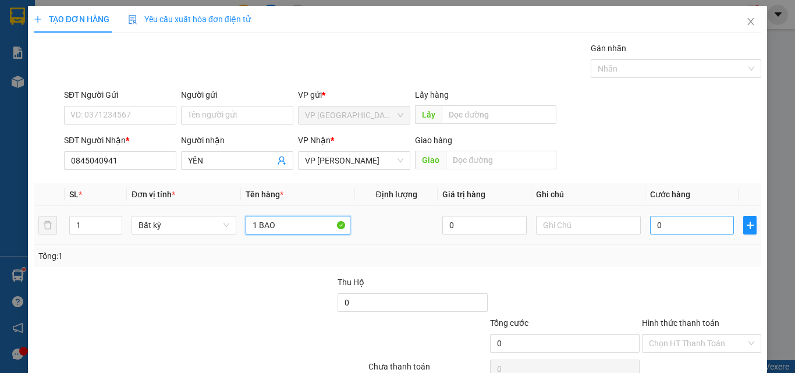
type input "1 BAO"
click at [670, 229] on input "0" at bounding box center [692, 225] width 84 height 19
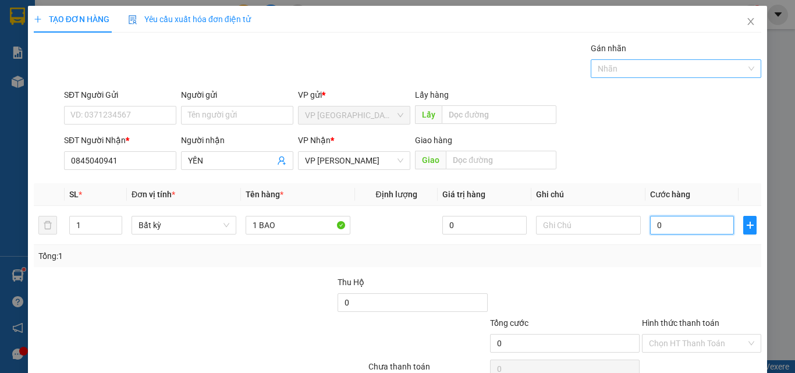
type input "5"
type input "50"
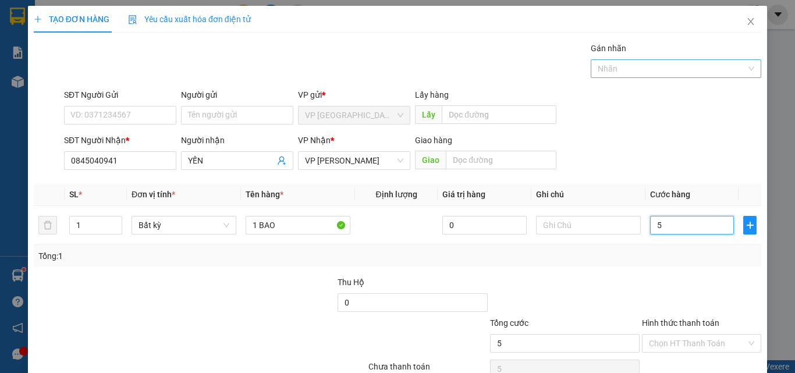
type input "50"
type input "500"
type input "5.000"
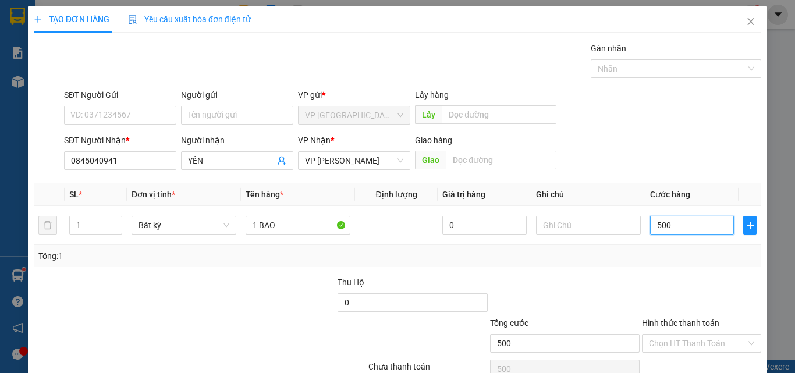
type input "5.000"
type input "50.000"
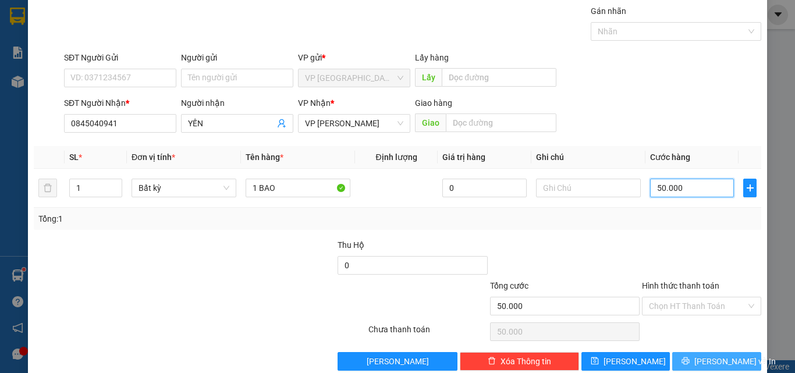
scroll to position [58, 0]
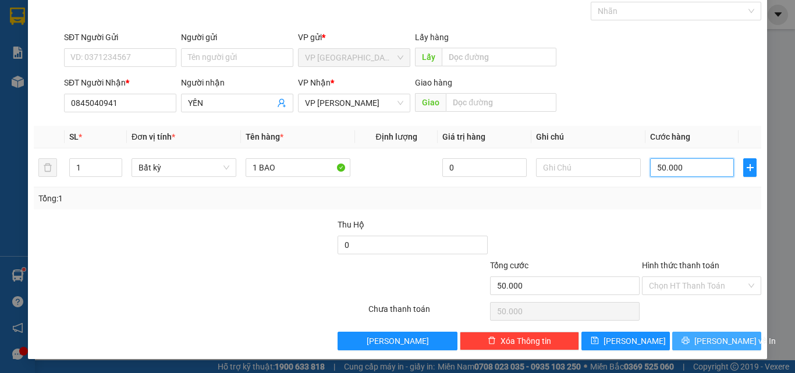
type input "50.000"
click at [701, 341] on span "[PERSON_NAME] và In" at bounding box center [734, 341] width 81 height 13
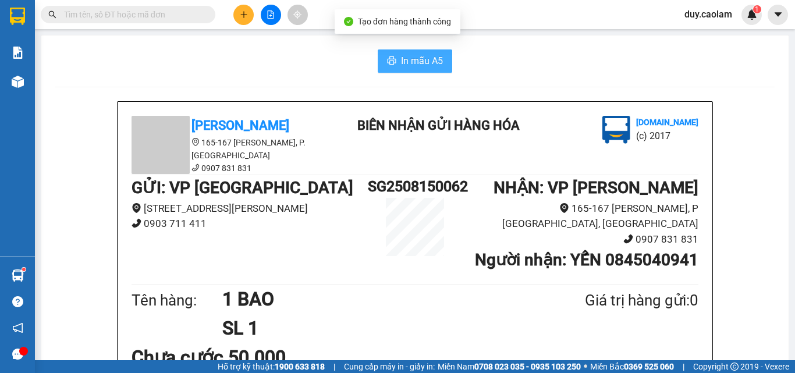
click at [417, 63] on span "In mẫu A5" at bounding box center [422, 61] width 42 height 15
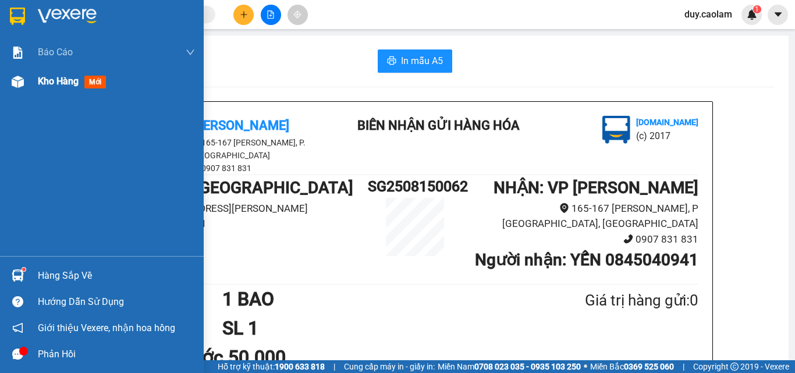
click at [68, 77] on span "Kho hàng" at bounding box center [58, 81] width 41 height 11
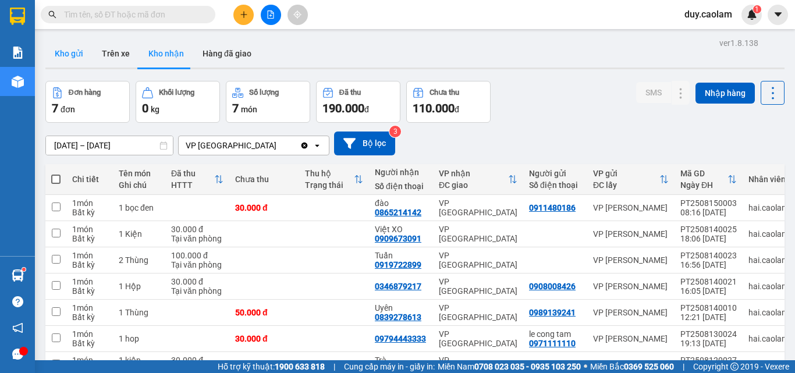
click at [74, 54] on button "Kho gửi" at bounding box center [68, 54] width 47 height 28
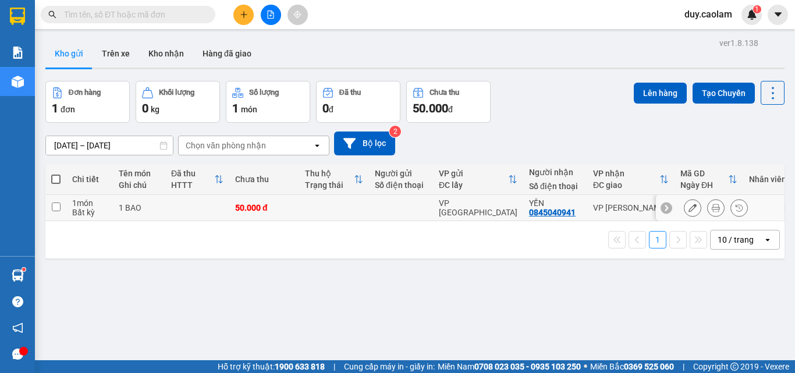
click at [688, 205] on icon at bounding box center [692, 208] width 8 height 8
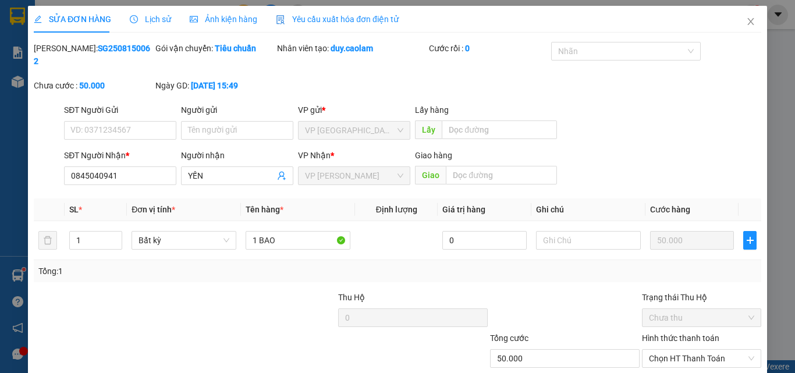
type input "0845040941"
type input "50.000"
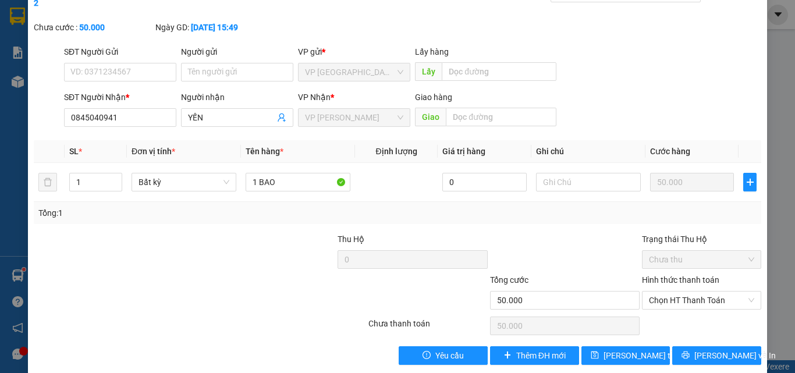
click at [697, 275] on label "Hình thức thanh toán" at bounding box center [680, 279] width 77 height 9
click at [697, 292] on input "Hình thức thanh toán" at bounding box center [697, 300] width 97 height 17
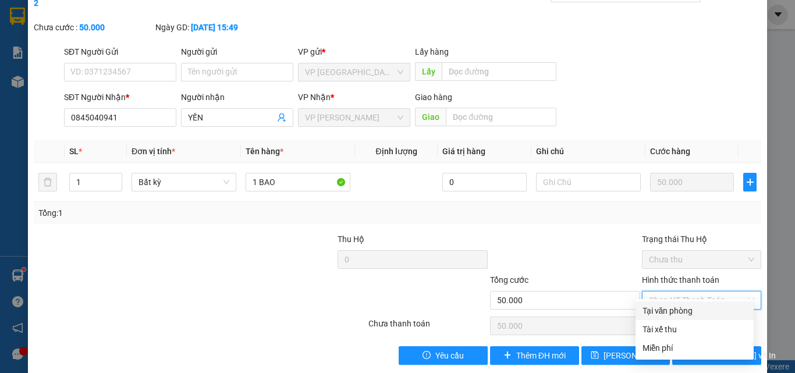
drag, startPoint x: 676, startPoint y: 310, endPoint x: 651, endPoint y: 318, distance: 25.8
click at [675, 310] on div "Tại văn phòng" at bounding box center [694, 310] width 104 height 13
type input "0"
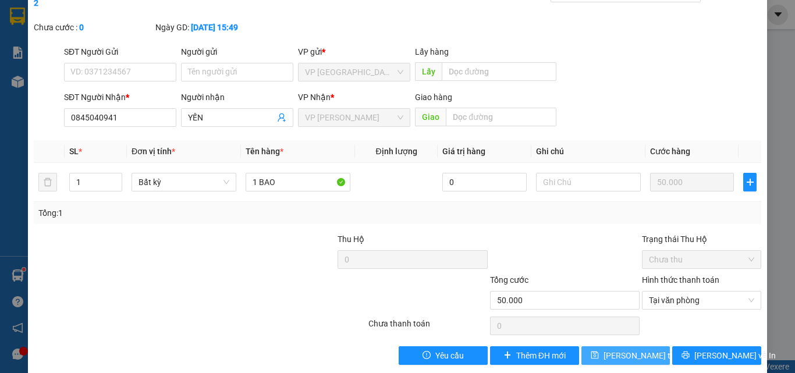
click at [616, 349] on span "[PERSON_NAME] thay đổi" at bounding box center [649, 355] width 93 height 13
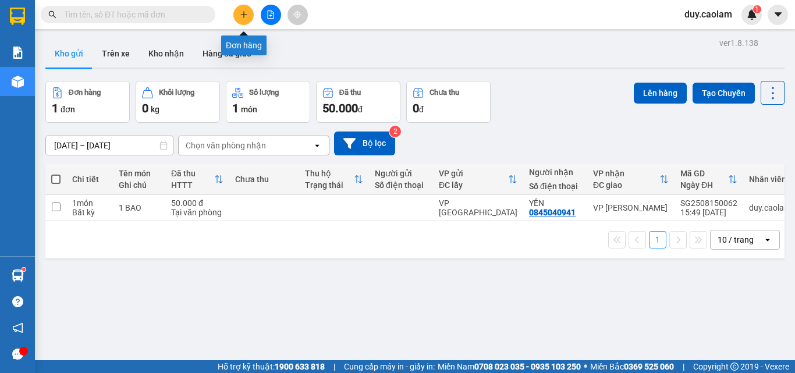
click at [248, 19] on button at bounding box center [243, 15] width 20 height 20
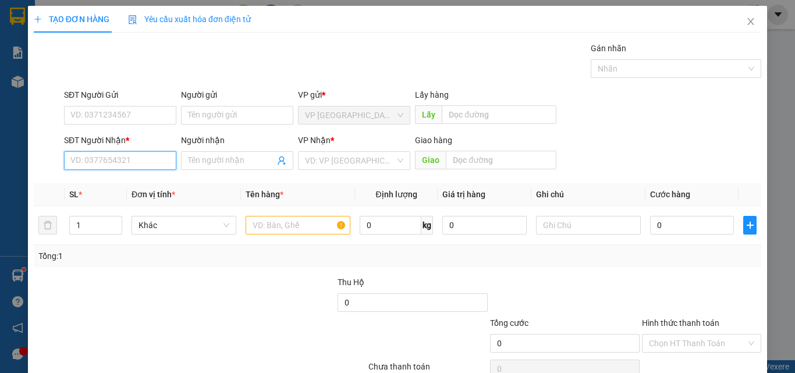
click at [133, 159] on input "SĐT Người Nhận *" at bounding box center [120, 160] width 112 height 19
click at [118, 163] on input "538" at bounding box center [120, 160] width 112 height 19
type input "538"
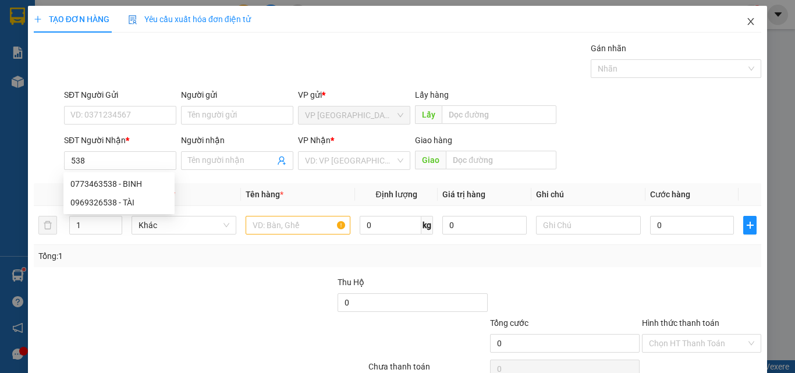
click at [746, 21] on icon "close" at bounding box center [750, 21] width 9 height 9
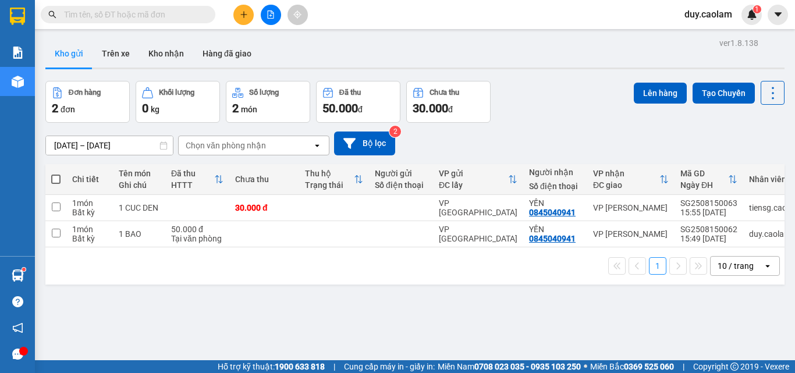
click at [235, 12] on button at bounding box center [243, 15] width 20 height 20
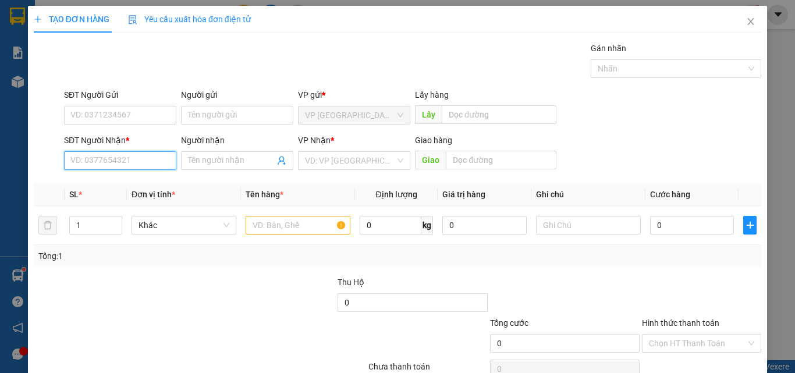
click at [112, 156] on input "SĐT Người Nhận *" at bounding box center [120, 160] width 112 height 19
drag, startPoint x: 120, startPoint y: 166, endPoint x: 126, endPoint y: 164, distance: 6.3
click at [120, 166] on input "137" at bounding box center [120, 160] width 112 height 19
click at [67, 164] on input "137" at bounding box center [120, 160] width 112 height 19
type input "0987507137"
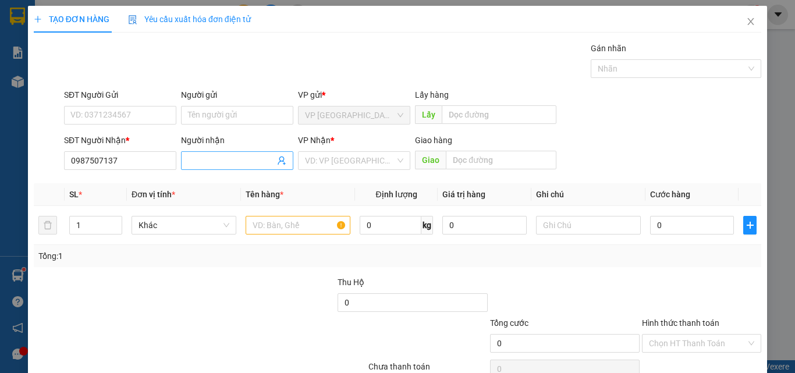
click at [233, 152] on span at bounding box center [237, 160] width 112 height 19
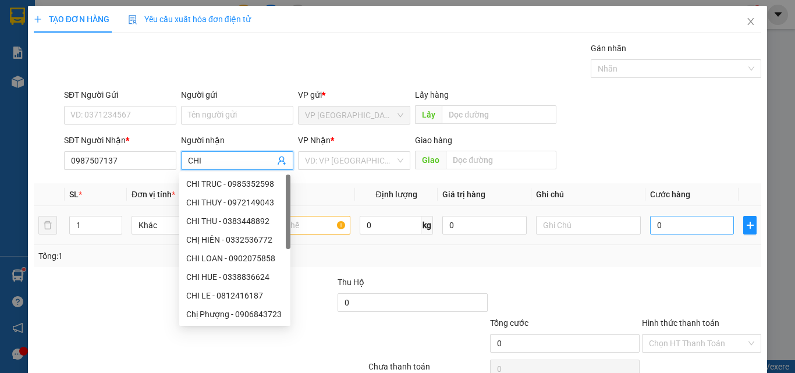
type input "CHI"
click at [680, 226] on input "0" at bounding box center [692, 225] width 84 height 19
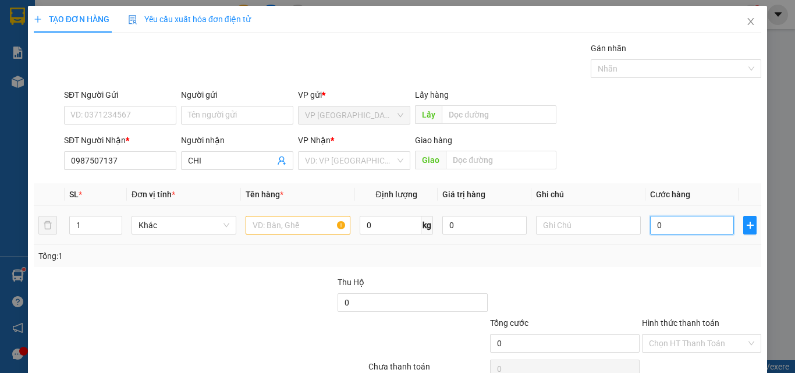
type input "3"
type input "30"
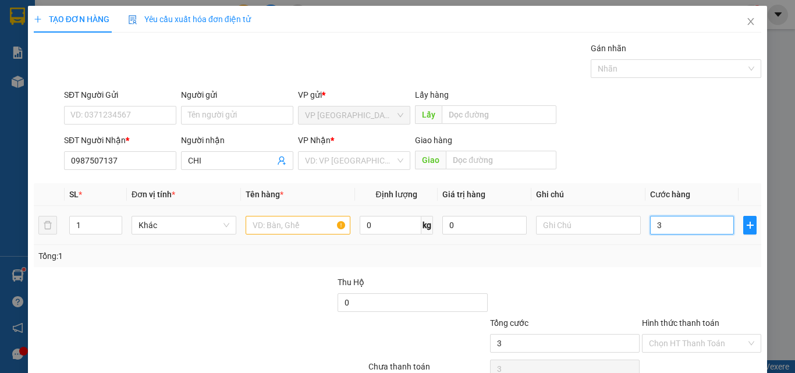
type input "30"
type input "300"
type input "3.000"
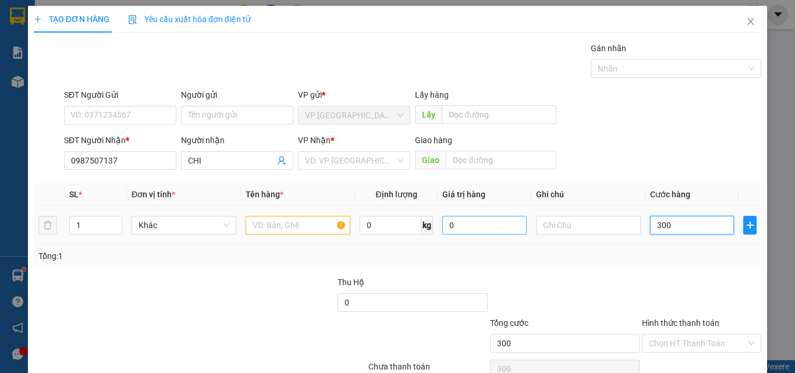
type input "3.000"
type input "30.000"
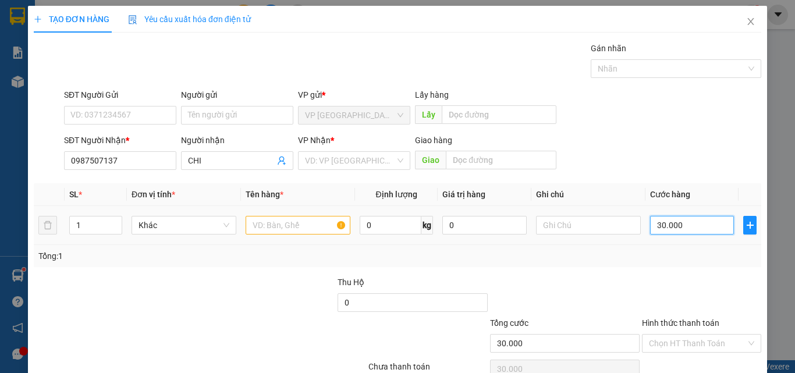
type input "30.000"
click at [308, 230] on input "text" at bounding box center [298, 225] width 105 height 19
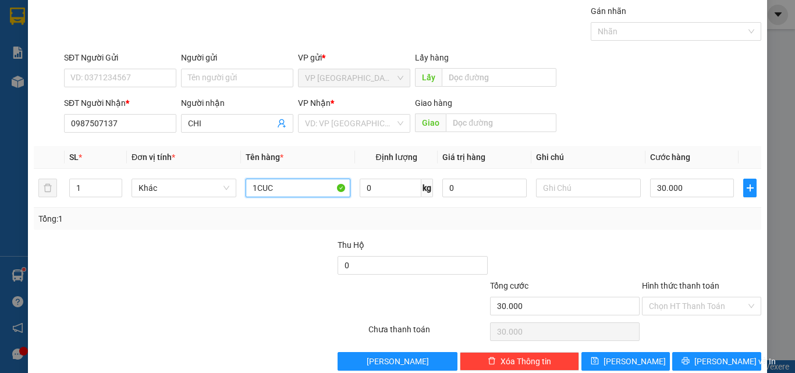
scroll to position [58, 0]
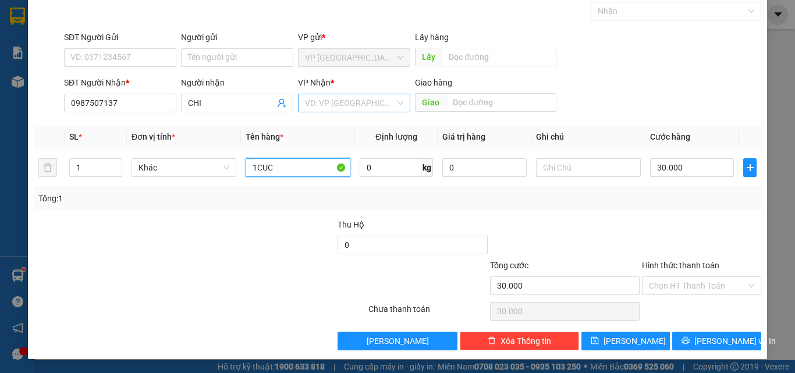
type input "1CUC"
click at [370, 101] on input "search" at bounding box center [350, 102] width 90 height 17
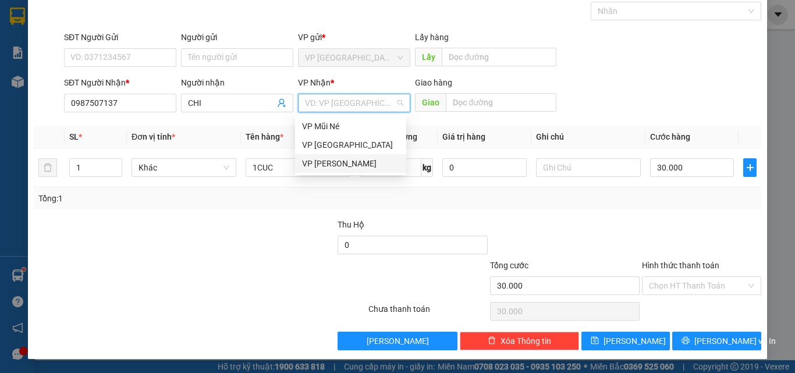
click at [357, 164] on div "VP [PERSON_NAME]" at bounding box center [350, 163] width 97 height 13
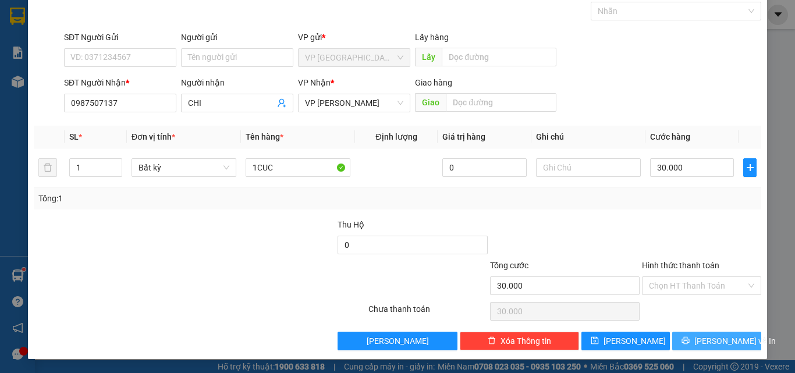
click at [688, 335] on button "[PERSON_NAME] và In" at bounding box center [716, 341] width 89 height 19
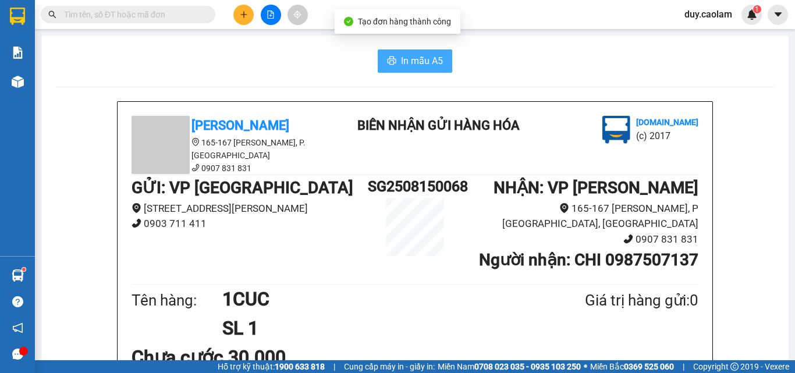
click at [420, 65] on span "In mẫu A5" at bounding box center [422, 61] width 42 height 15
click at [251, 16] on button at bounding box center [243, 15] width 20 height 20
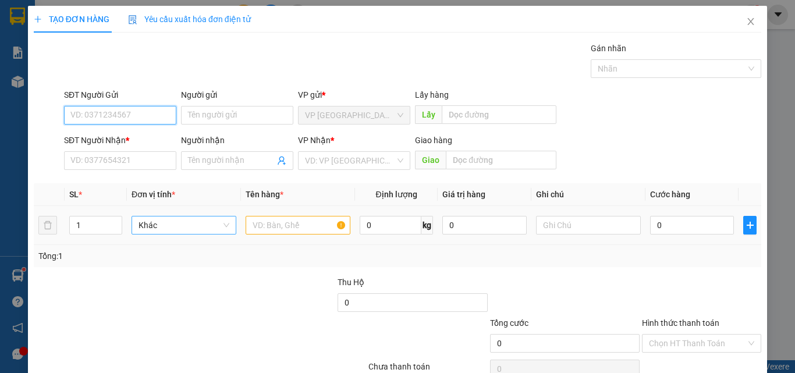
click at [163, 218] on span "Khác" at bounding box center [183, 224] width 91 height 17
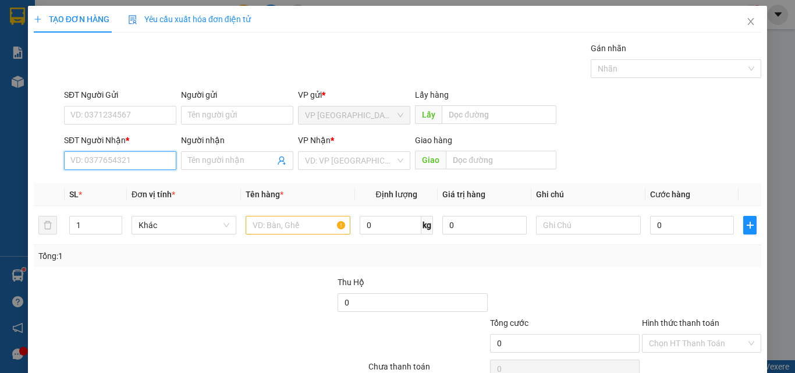
click at [120, 164] on input "SĐT Người Nhận *" at bounding box center [120, 160] width 112 height 19
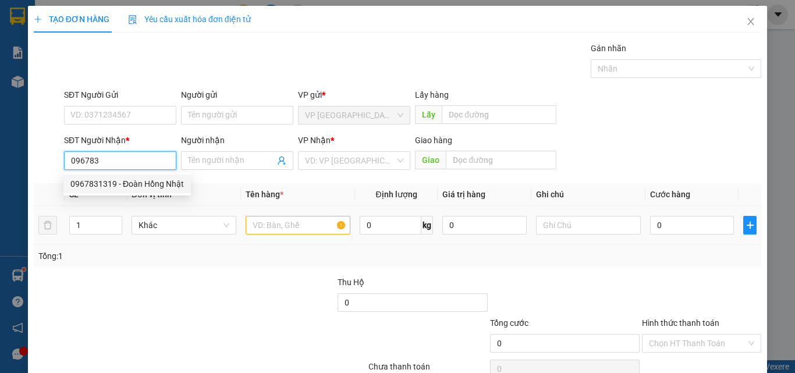
drag, startPoint x: 142, startPoint y: 186, endPoint x: 252, endPoint y: 215, distance: 113.6
click at [142, 187] on div "0967831319 - Đoàn Hồng Nhật" at bounding box center [126, 183] width 113 height 13
type input "0967831319"
type input "Đoàn Hồng Nhật"
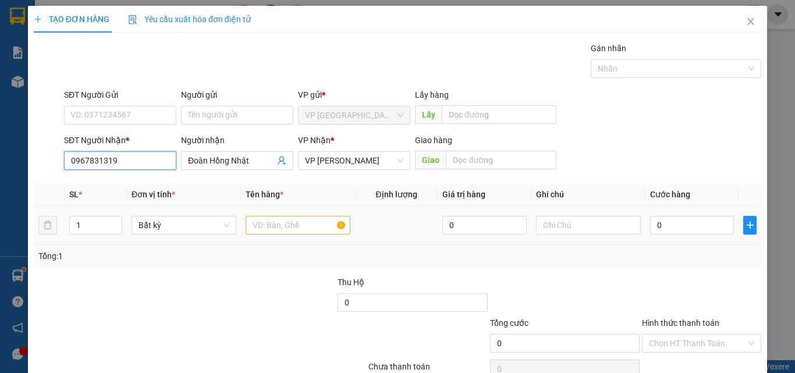
type input "0967831319"
click at [280, 227] on input "text" at bounding box center [298, 225] width 105 height 19
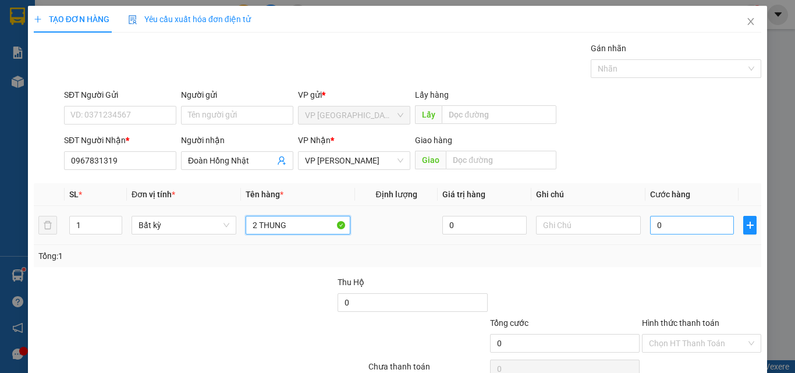
type input "2 THUNG"
click at [665, 226] on input "0" at bounding box center [692, 225] width 84 height 19
type input "1"
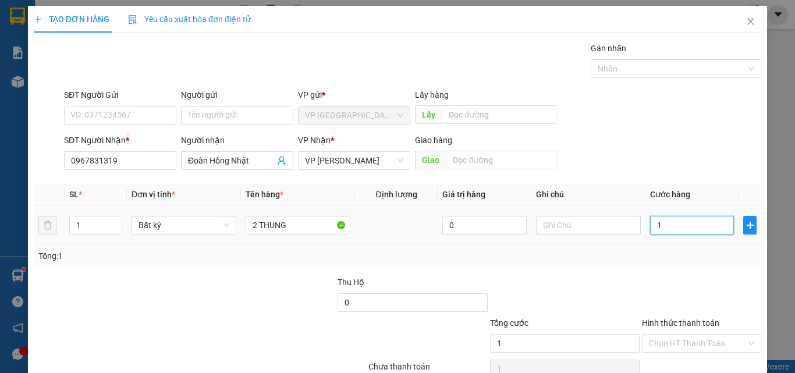
type input "10"
type input "100"
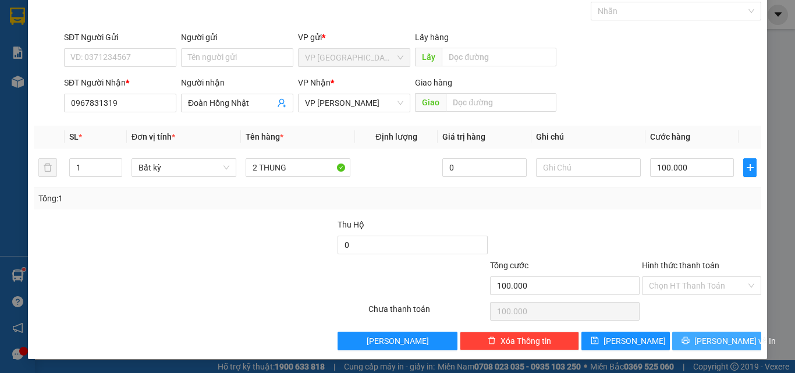
click at [720, 339] on span "[PERSON_NAME] và In" at bounding box center [734, 341] width 81 height 13
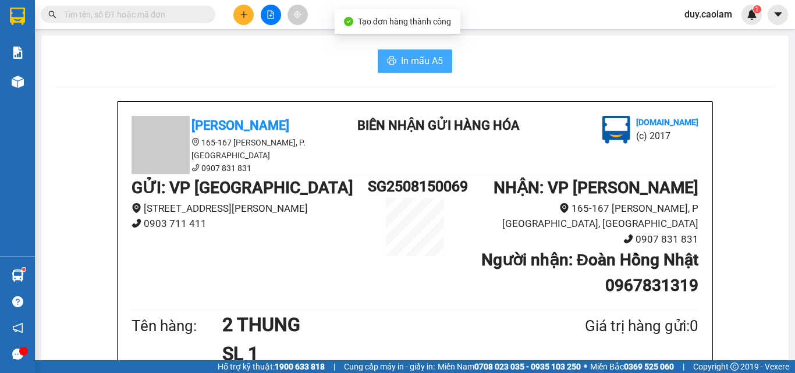
click at [418, 51] on button "In mẫu A5" at bounding box center [415, 60] width 74 height 23
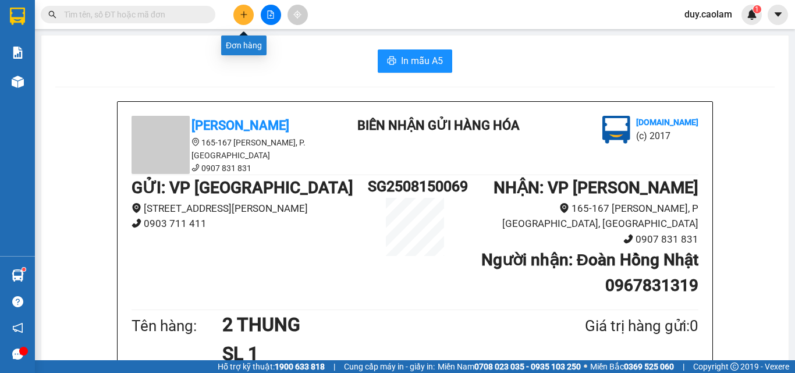
click at [247, 17] on button at bounding box center [243, 15] width 20 height 20
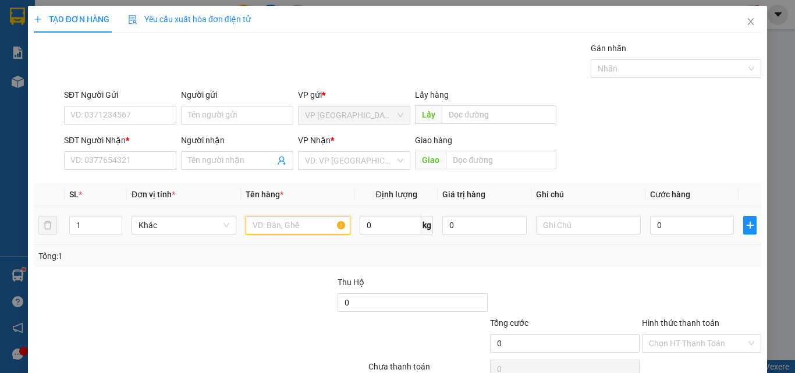
click at [270, 231] on input "text" at bounding box center [298, 225] width 105 height 19
click at [676, 233] on input "0" at bounding box center [692, 225] width 84 height 19
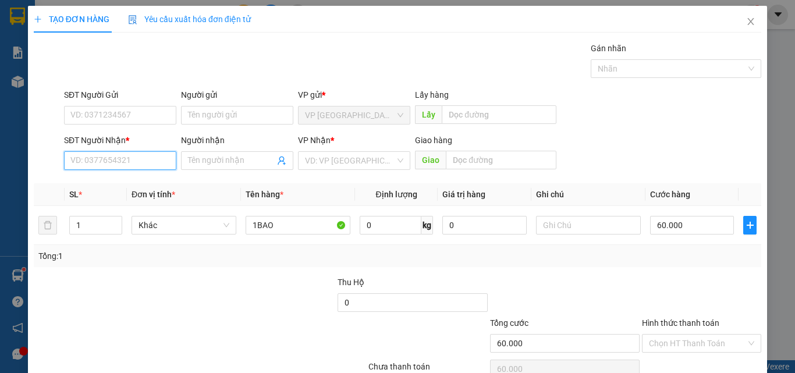
click at [102, 155] on input "SĐT Người Nhận *" at bounding box center [120, 160] width 112 height 19
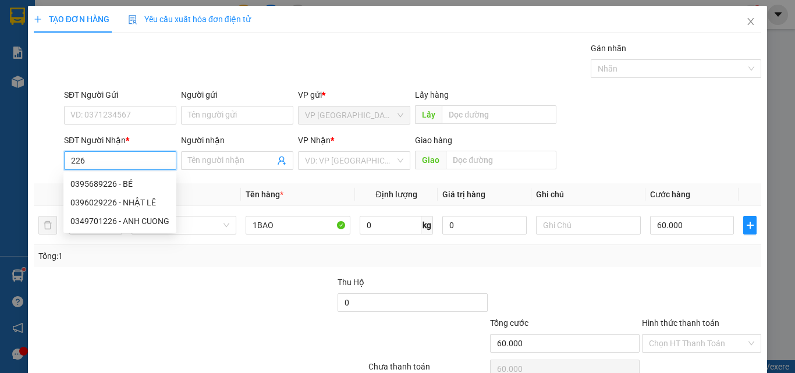
drag, startPoint x: 100, startPoint y: 159, endPoint x: 122, endPoint y: 159, distance: 22.7
click at [101, 159] on input "226" at bounding box center [120, 160] width 112 height 19
click at [127, 203] on div "0396029226 - NHẬT LÊ" at bounding box center [119, 202] width 99 height 13
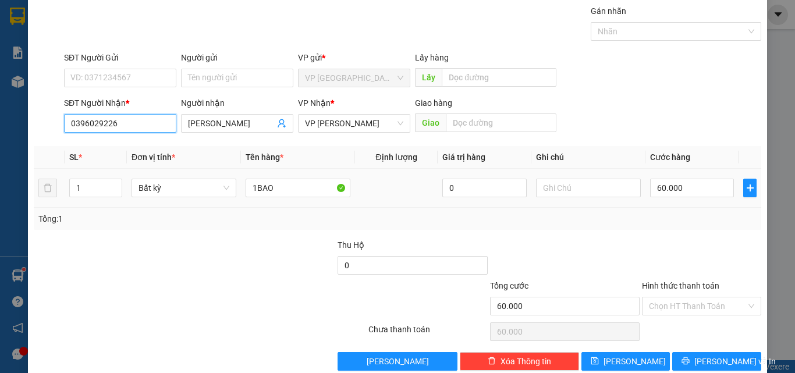
scroll to position [58, 0]
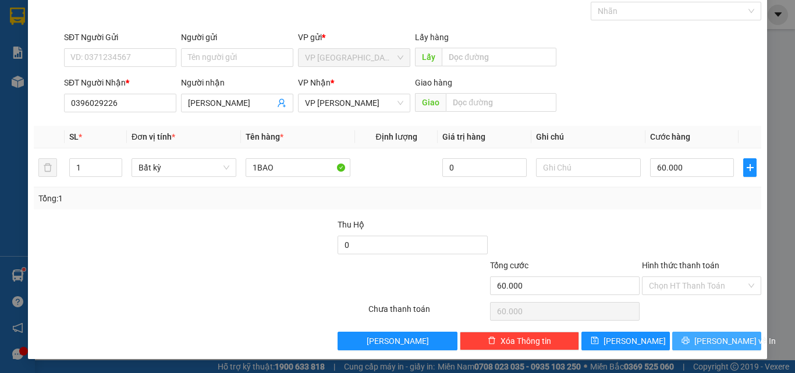
drag, startPoint x: 708, startPoint y: 340, endPoint x: 705, endPoint y: 333, distance: 8.1
click at [708, 340] on span "[PERSON_NAME] và In" at bounding box center [734, 341] width 81 height 13
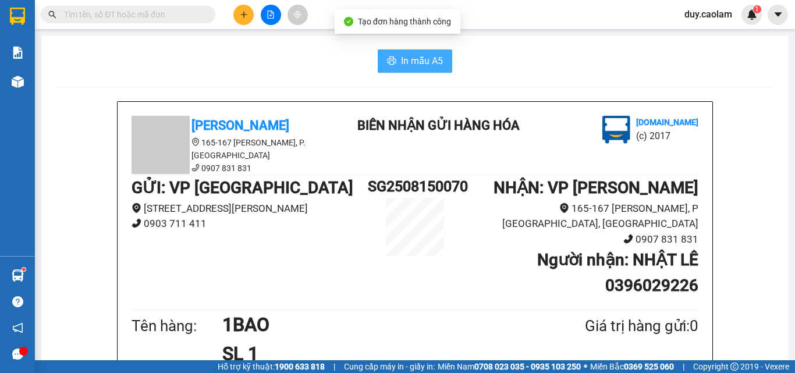
click at [413, 57] on span "In mẫu A5" at bounding box center [422, 61] width 42 height 15
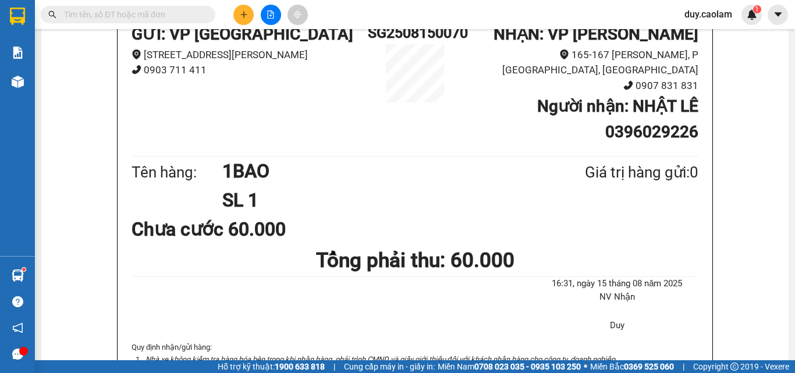
scroll to position [116, 0]
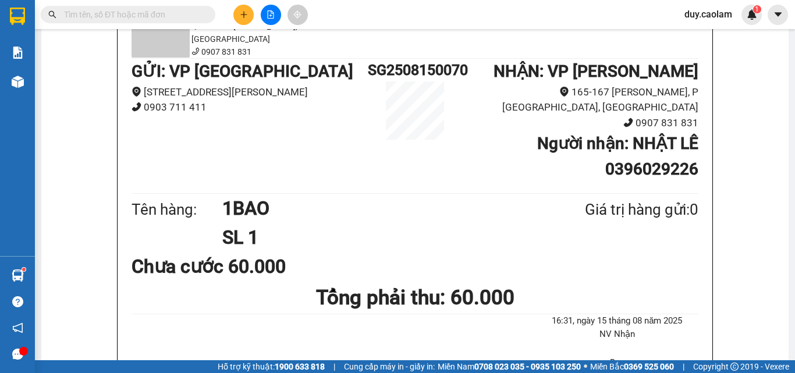
click at [239, 15] on button at bounding box center [243, 15] width 20 height 20
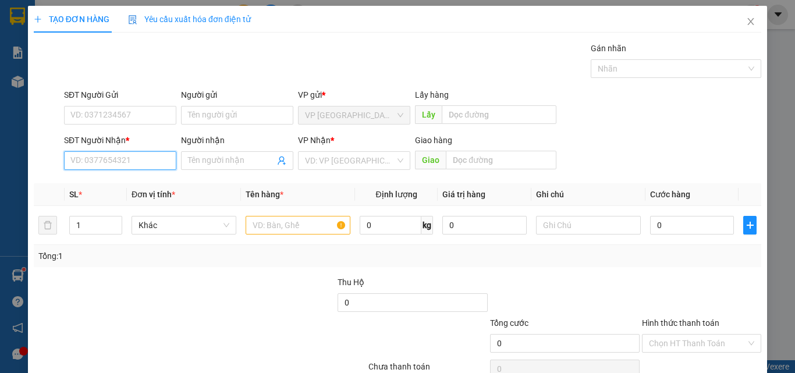
click at [103, 158] on input "SĐT Người Nhận *" at bounding box center [120, 160] width 112 height 19
click at [127, 159] on input "920" at bounding box center [120, 160] width 112 height 19
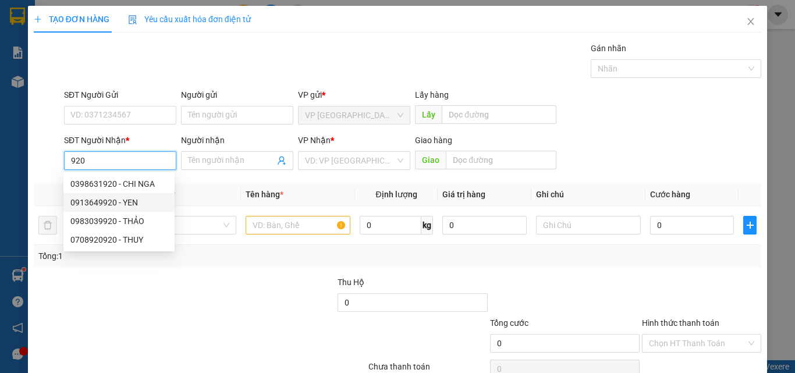
click at [133, 201] on div "0913649920 - YEN" at bounding box center [118, 202] width 97 height 13
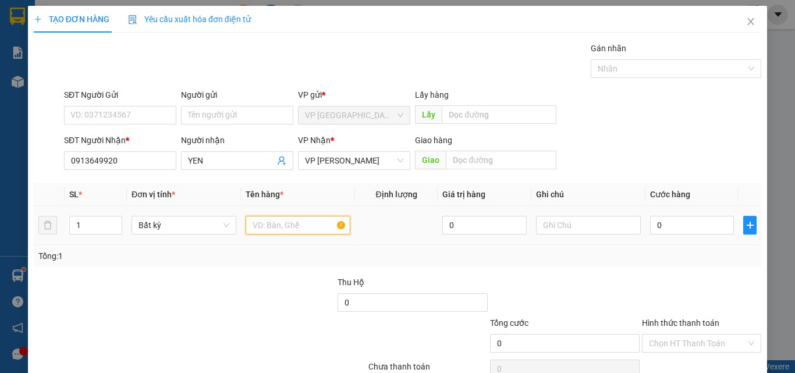
click at [269, 221] on input "text" at bounding box center [298, 225] width 105 height 19
click at [702, 228] on input "0" at bounding box center [692, 225] width 84 height 19
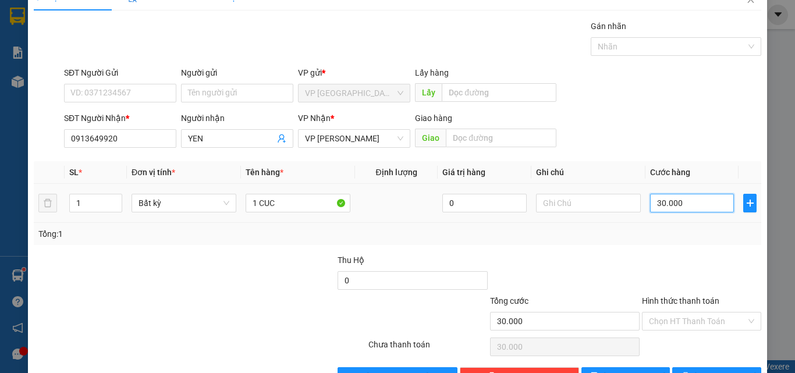
scroll to position [58, 0]
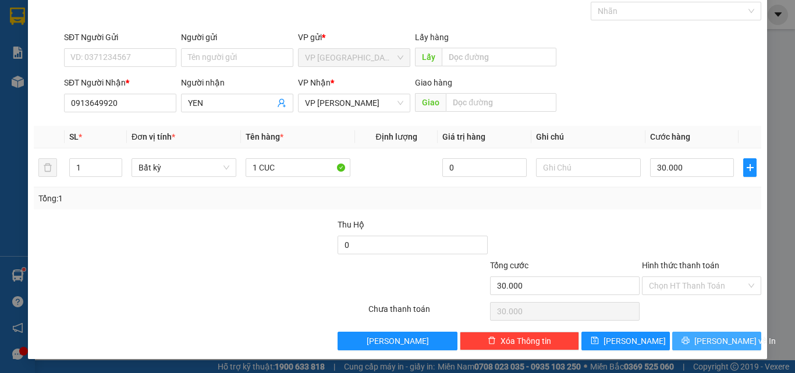
click at [714, 345] on span "[PERSON_NAME] và In" at bounding box center [734, 341] width 81 height 13
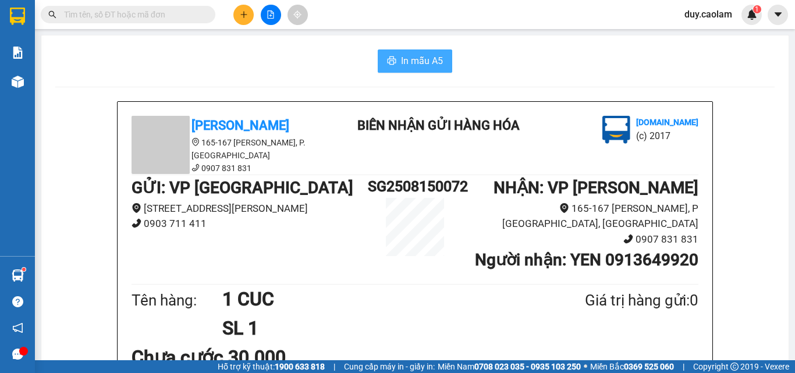
click at [424, 63] on span "In mẫu A5" at bounding box center [422, 61] width 42 height 15
click at [247, 22] on button at bounding box center [243, 15] width 20 height 20
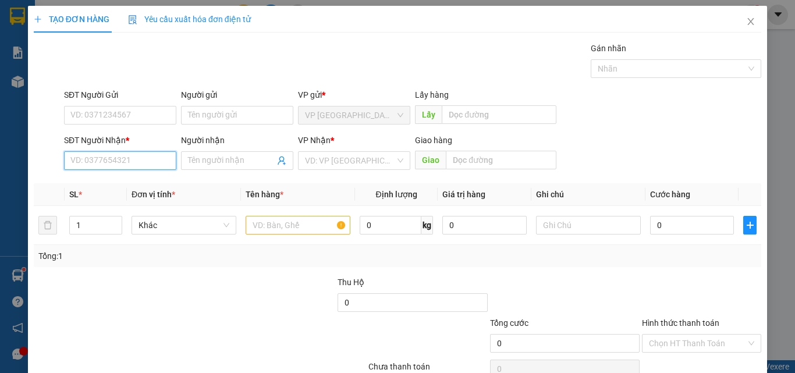
click at [131, 160] on input "SĐT Người Nhận *" at bounding box center [120, 160] width 112 height 19
click at [112, 153] on input "878" at bounding box center [120, 160] width 112 height 19
click at [146, 160] on input "878" at bounding box center [120, 160] width 112 height 19
click at [129, 183] on div "0973852878 - Đức Nhật" at bounding box center [118, 183] width 97 height 13
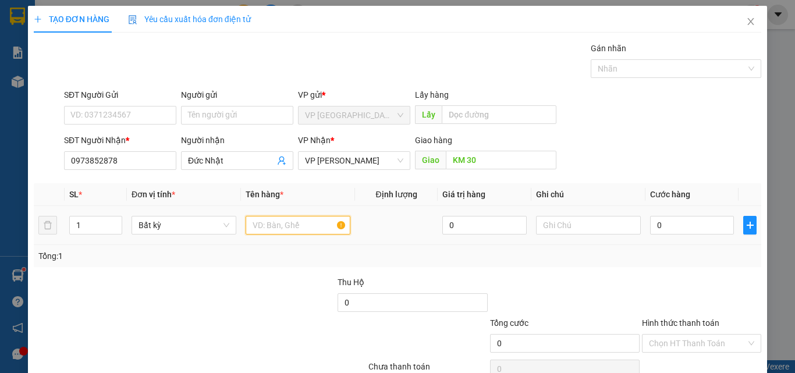
click at [274, 229] on input "text" at bounding box center [298, 225] width 105 height 19
click at [250, 220] on input "CUC" at bounding box center [298, 225] width 105 height 19
click at [662, 223] on input "0" at bounding box center [692, 225] width 84 height 19
drag, startPoint x: 659, startPoint y: 222, endPoint x: 683, endPoint y: 220, distance: 24.0
click at [683, 220] on input "0" at bounding box center [692, 225] width 84 height 19
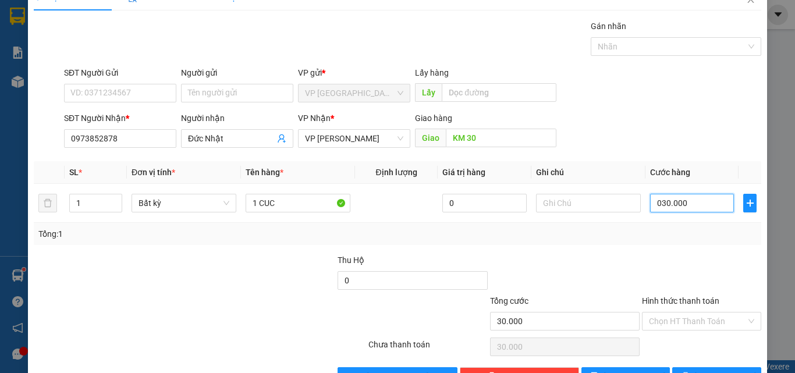
scroll to position [58, 0]
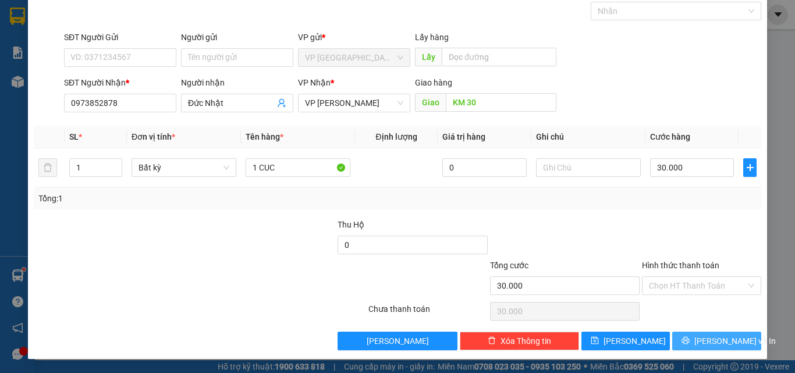
click at [701, 341] on span "[PERSON_NAME] và In" at bounding box center [734, 341] width 81 height 13
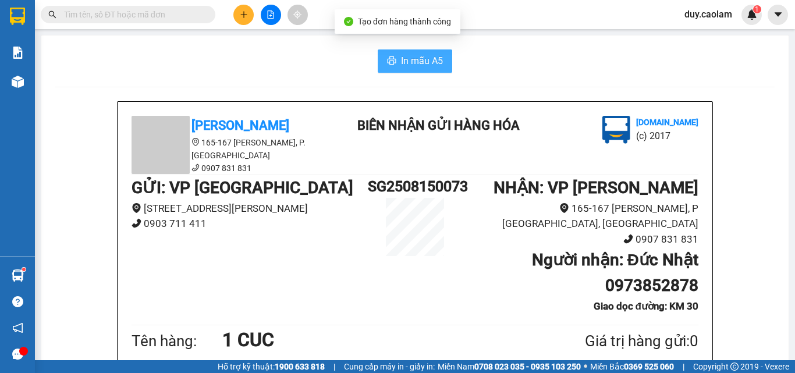
drag, startPoint x: 425, startPoint y: 67, endPoint x: 434, endPoint y: 84, distance: 19.3
click at [424, 66] on span "In mẫu A5" at bounding box center [422, 61] width 42 height 15
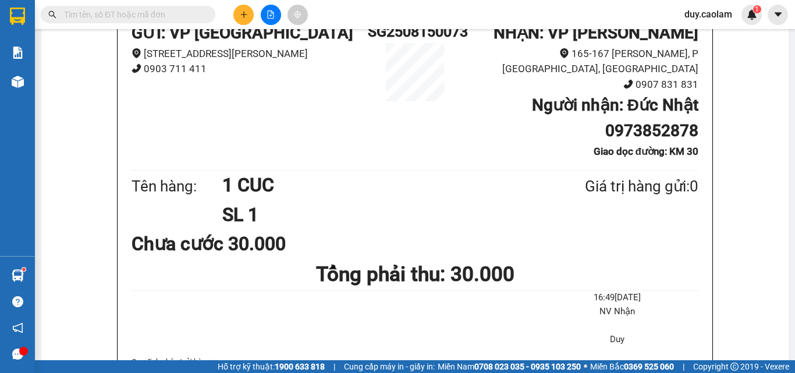
scroll to position [116, 0]
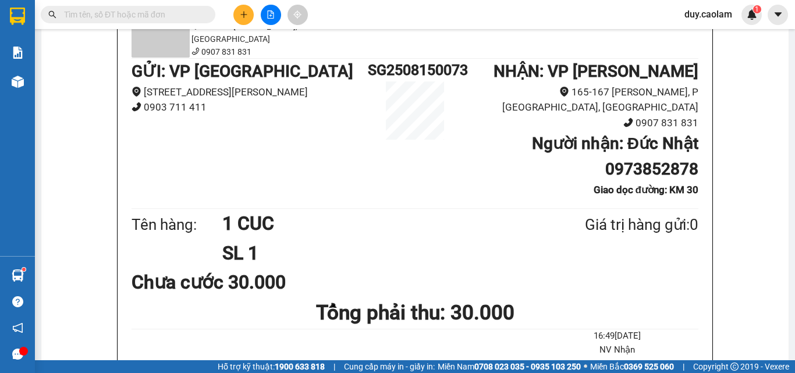
drag, startPoint x: 139, startPoint y: 16, endPoint x: 147, endPoint y: 13, distance: 8.7
click at [138, 16] on input "text" at bounding box center [132, 14] width 137 height 13
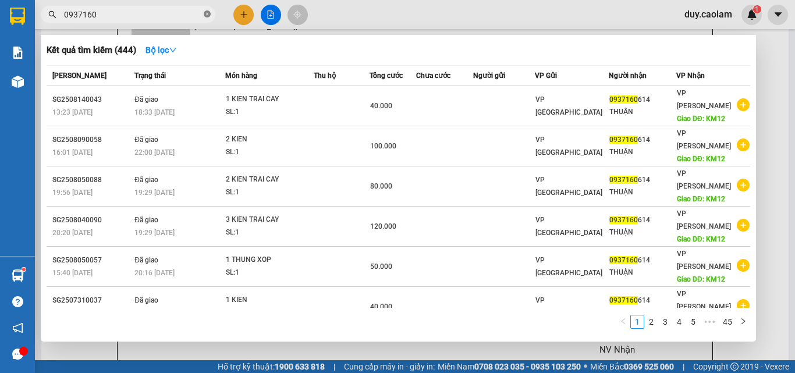
click at [204, 13] on icon "close-circle" at bounding box center [207, 13] width 7 height 7
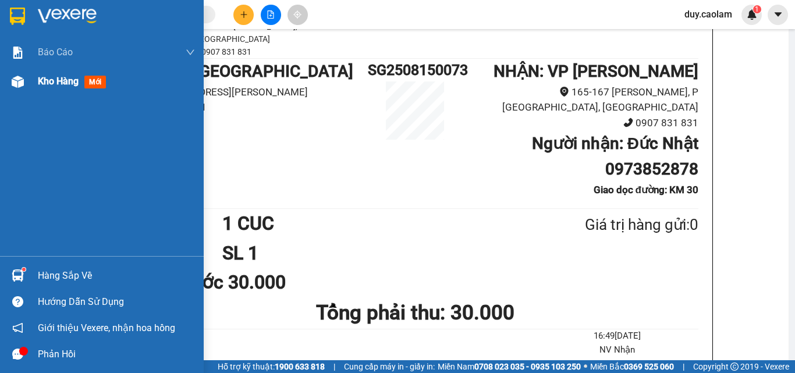
click at [29, 83] on div "Kho hàng mới" at bounding box center [102, 81] width 204 height 29
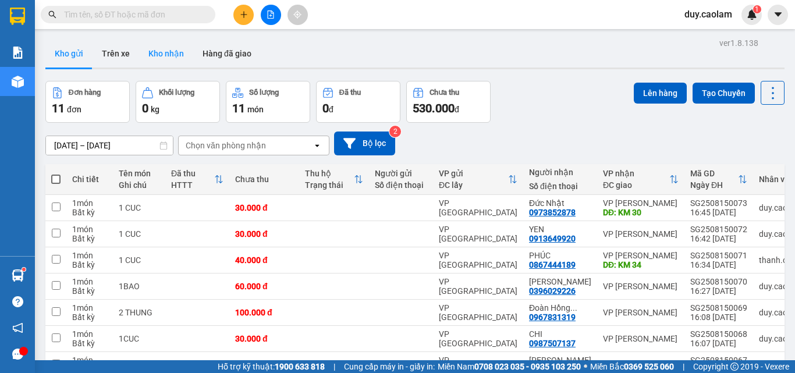
click at [176, 61] on button "Kho nhận" at bounding box center [166, 54] width 54 height 28
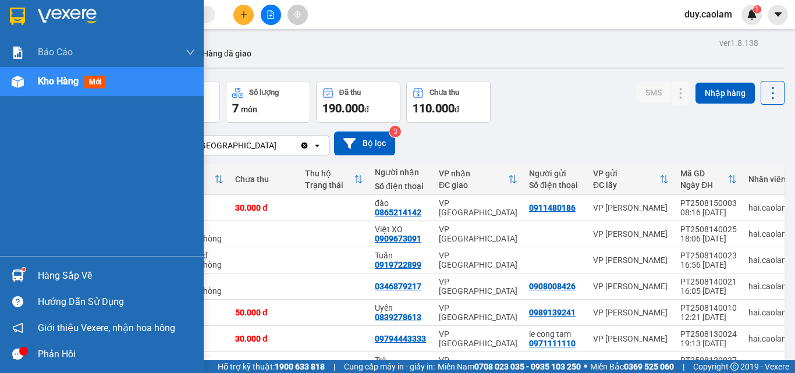
drag, startPoint x: 20, startPoint y: 88, endPoint x: 99, endPoint y: 74, distance: 79.8
click at [21, 88] on div at bounding box center [18, 82] width 20 height 20
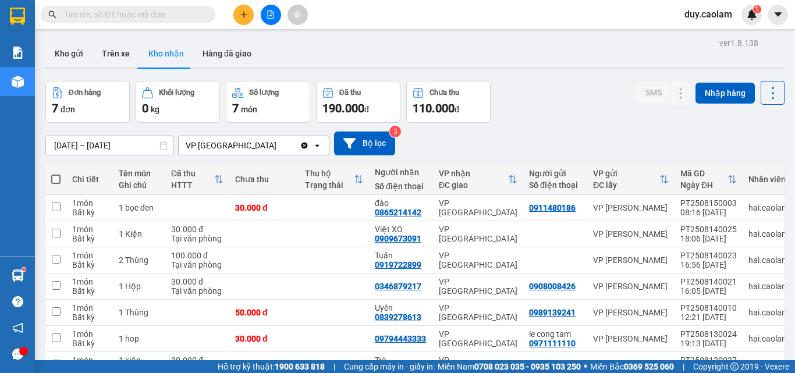
click at [243, 19] on button at bounding box center [243, 15] width 20 height 20
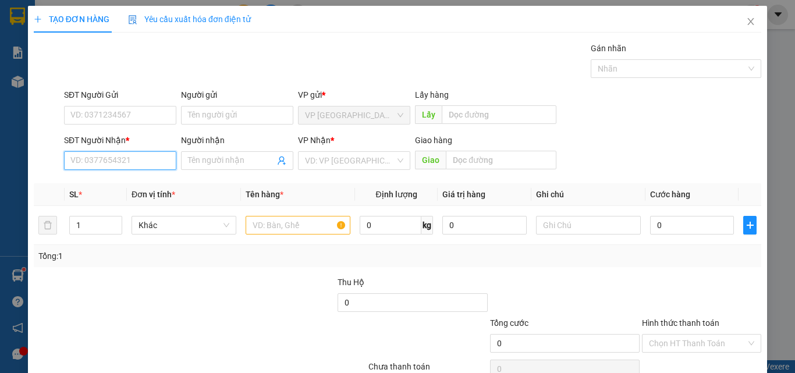
click at [134, 164] on input "SĐT Người Nhận *" at bounding box center [120, 160] width 112 height 19
click at [746, 25] on icon "close" at bounding box center [750, 21] width 9 height 9
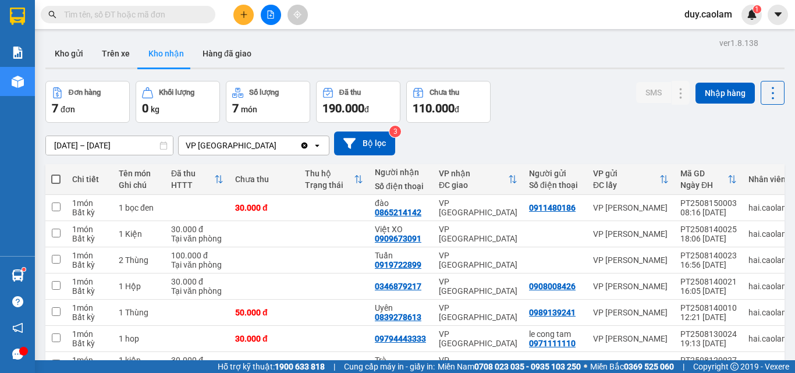
click at [241, 21] on button at bounding box center [243, 15] width 20 height 20
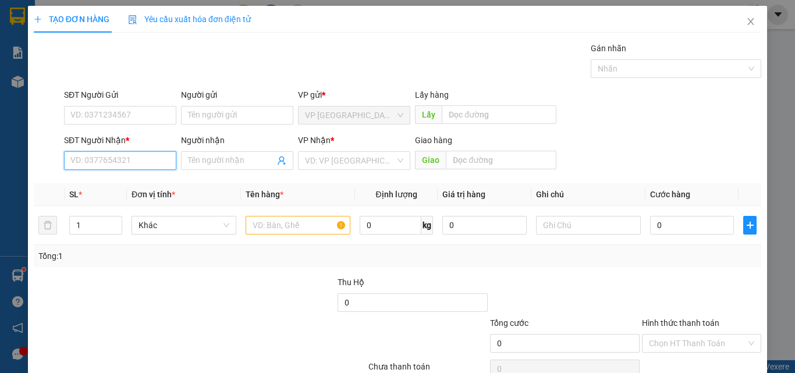
click at [119, 166] on input "SĐT Người Nhận *" at bounding box center [120, 160] width 112 height 19
drag, startPoint x: 119, startPoint y: 166, endPoint x: 126, endPoint y: 164, distance: 7.0
click at [121, 167] on input "614" at bounding box center [120, 160] width 112 height 19
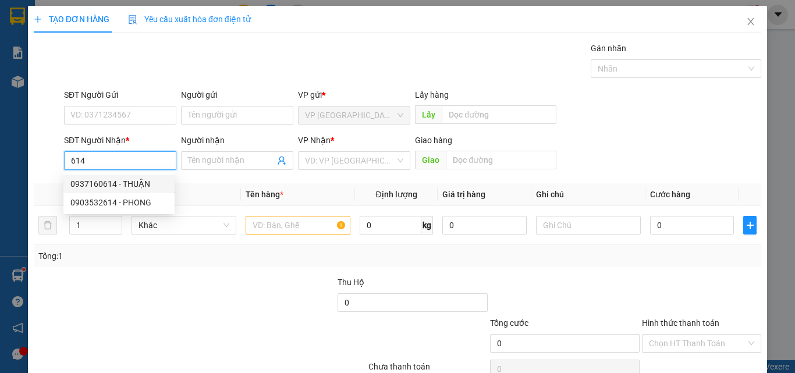
click at [137, 186] on div "0937160614 - THUẬN" at bounding box center [118, 183] width 97 height 13
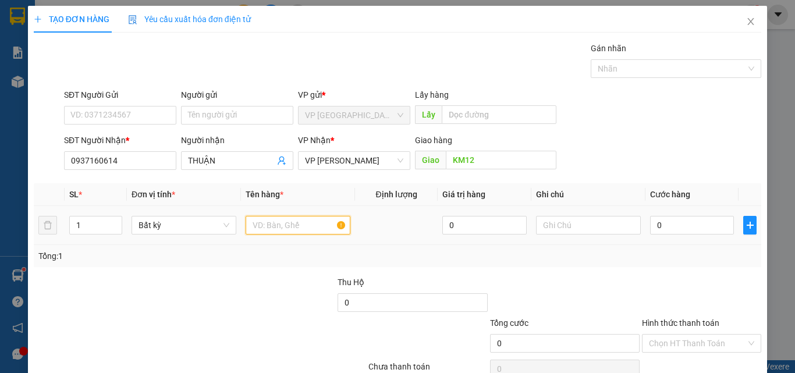
click at [282, 228] on input "text" at bounding box center [298, 225] width 105 height 19
click at [667, 226] on input "0" at bounding box center [692, 225] width 84 height 19
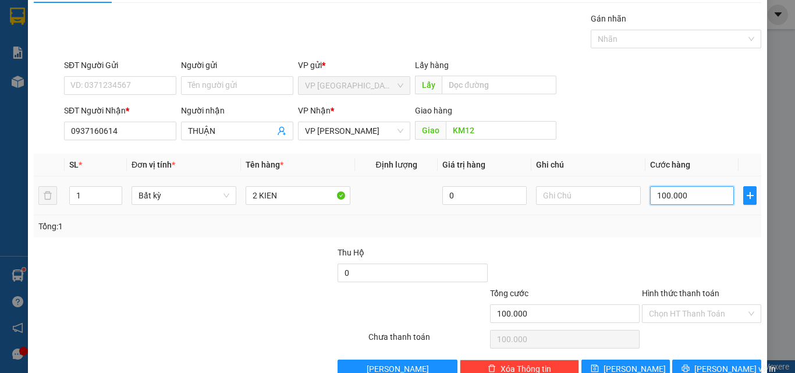
scroll to position [58, 0]
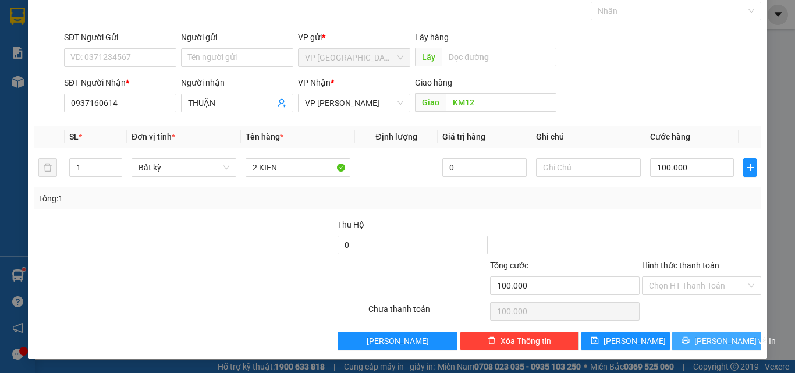
click at [687, 335] on button "[PERSON_NAME] và In" at bounding box center [716, 341] width 89 height 19
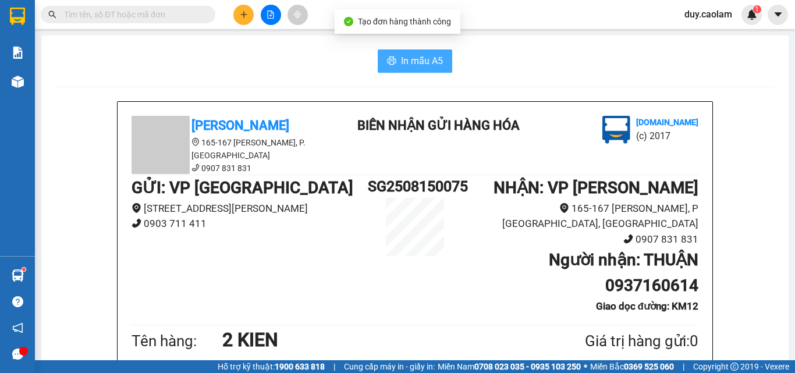
click at [429, 58] on span "In mẫu A5" at bounding box center [422, 61] width 42 height 15
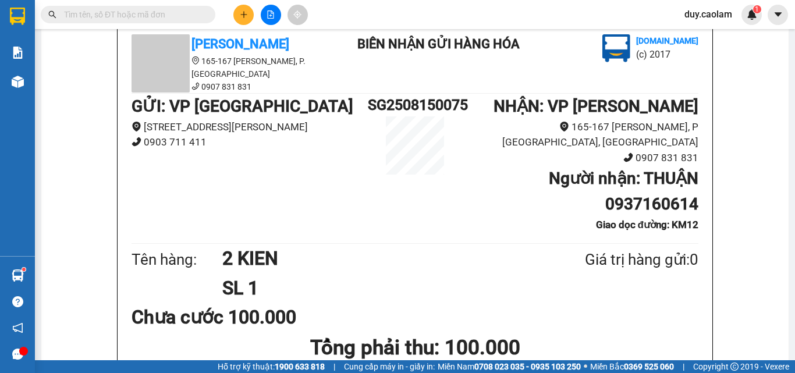
scroll to position [58, 0]
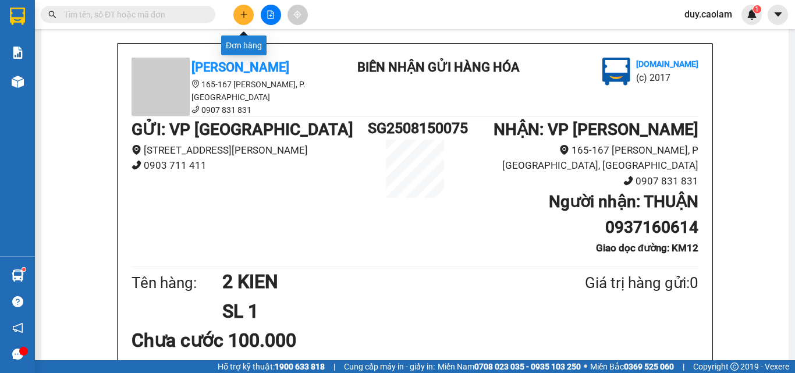
click at [247, 16] on icon "plus" at bounding box center [244, 14] width 8 height 8
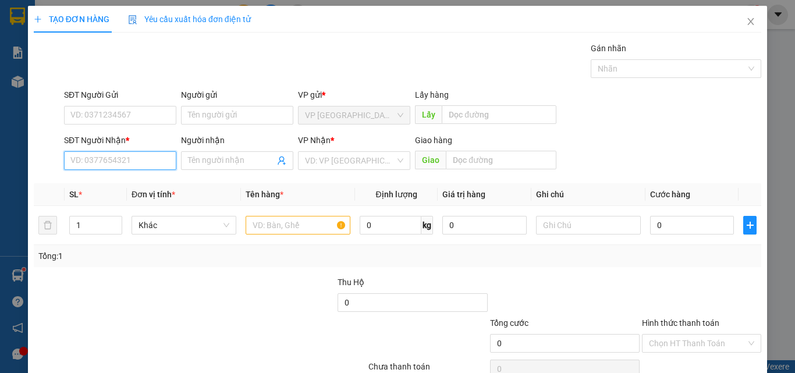
click at [123, 158] on input "SĐT Người Nhận *" at bounding box center [120, 160] width 112 height 19
drag, startPoint x: 127, startPoint y: 180, endPoint x: 236, endPoint y: 197, distance: 109.5
click at [129, 180] on div "0845658567 - ĐOÀN" at bounding box center [118, 183] width 97 height 13
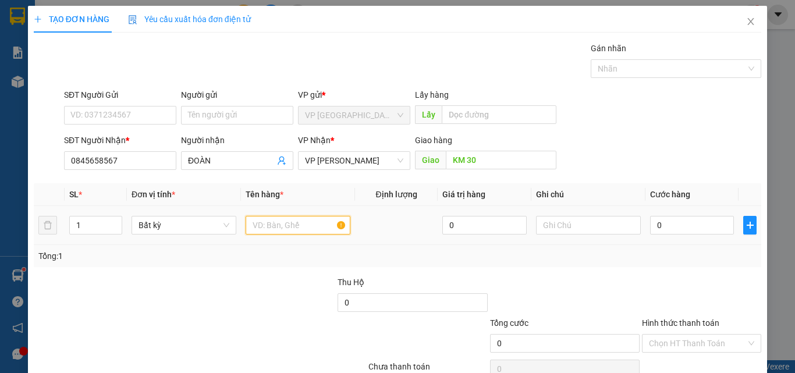
click at [289, 221] on input "text" at bounding box center [298, 225] width 105 height 19
click at [690, 230] on input "0" at bounding box center [692, 225] width 84 height 19
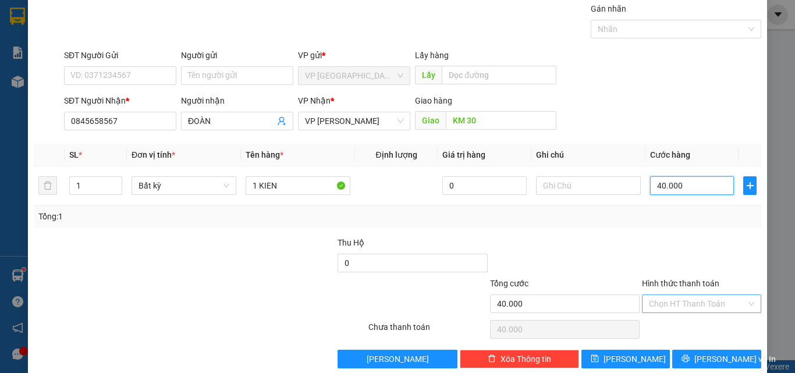
scroll to position [58, 0]
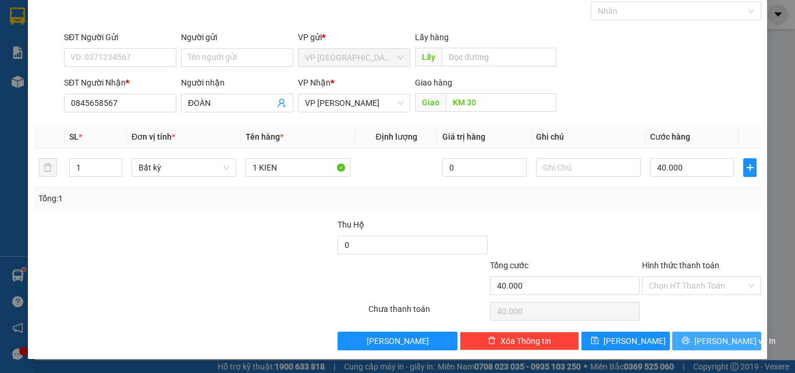
click at [694, 334] on button "[PERSON_NAME] và In" at bounding box center [716, 341] width 89 height 19
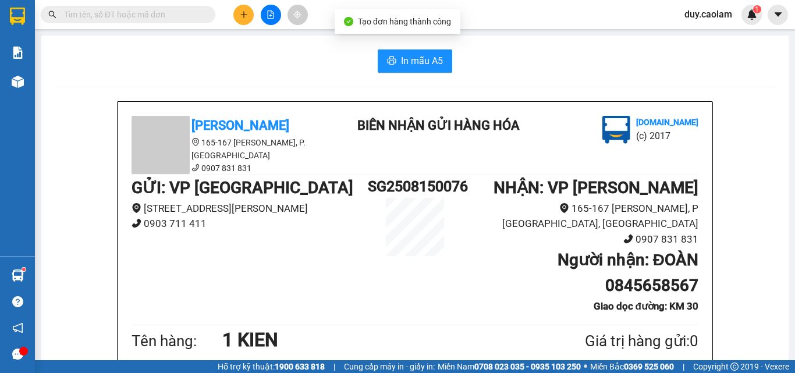
drag, startPoint x: 420, startPoint y: 56, endPoint x: 524, endPoint y: 80, distance: 106.9
click at [420, 56] on span "In mẫu A5" at bounding box center [422, 61] width 42 height 15
click at [134, 13] on input "text" at bounding box center [132, 14] width 137 height 13
